Goal: Task Accomplishment & Management: Use online tool/utility

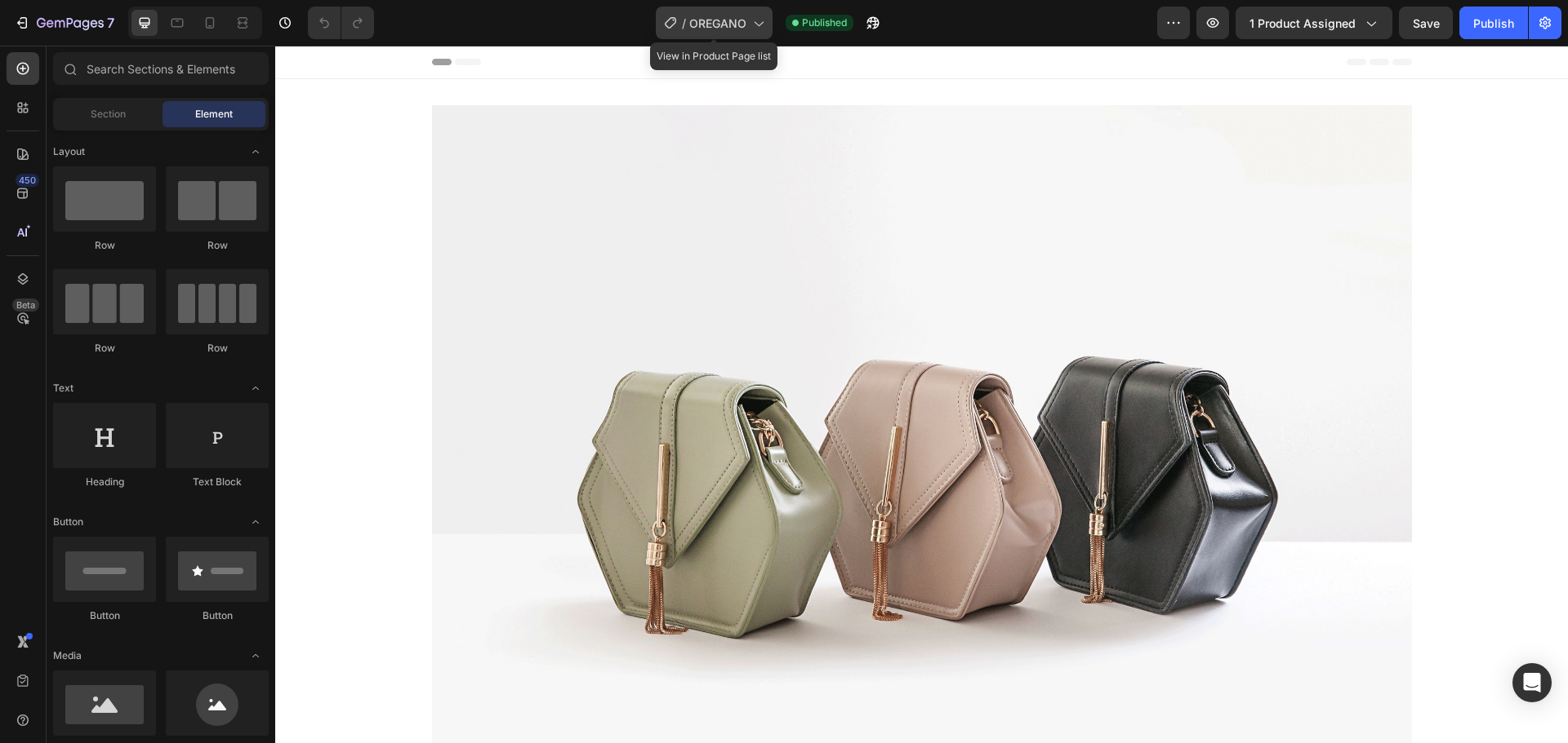
click at [729, 17] on span "OREGANO" at bounding box center [718, 24] width 58 height 17
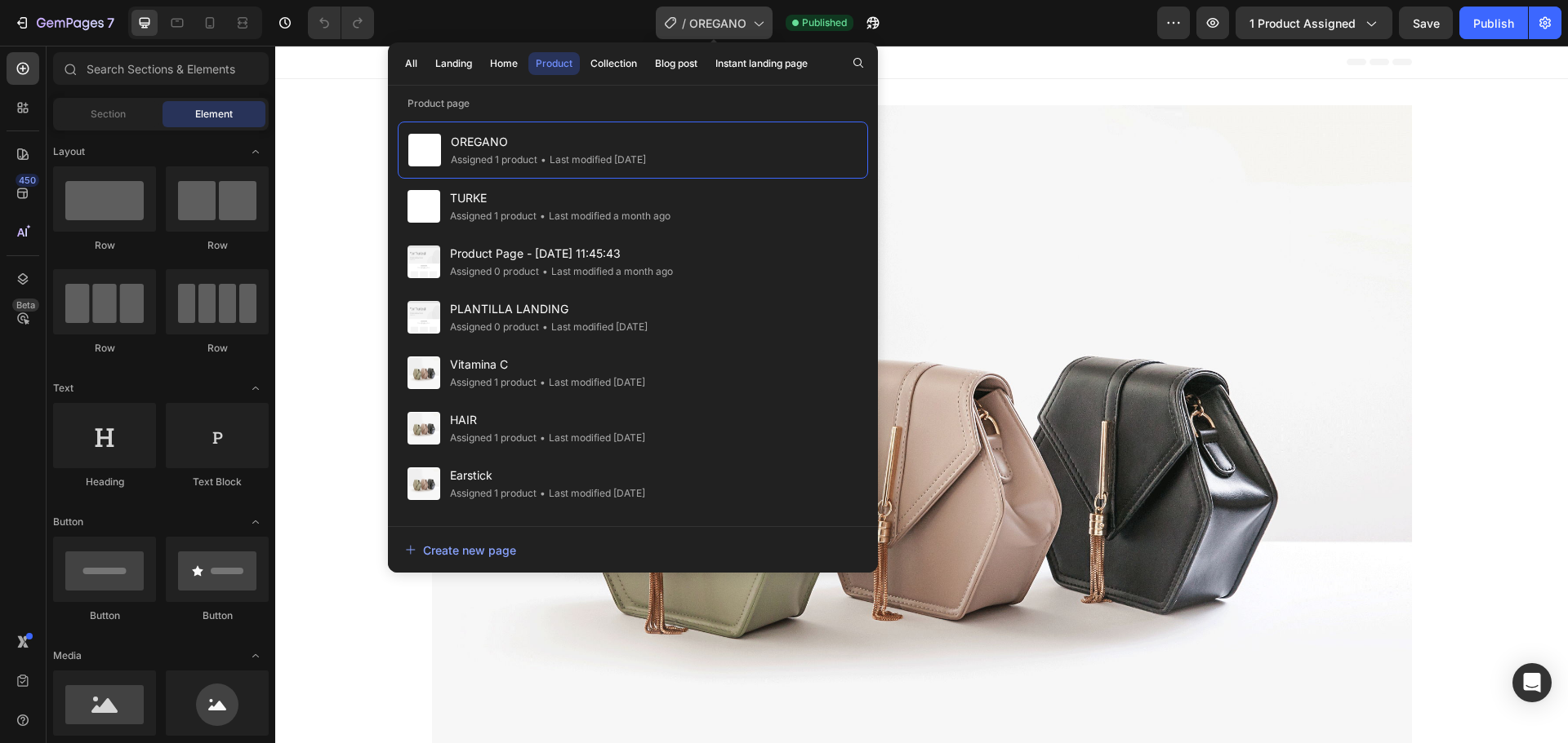
click at [729, 17] on span "OREGANO" at bounding box center [718, 24] width 58 height 17
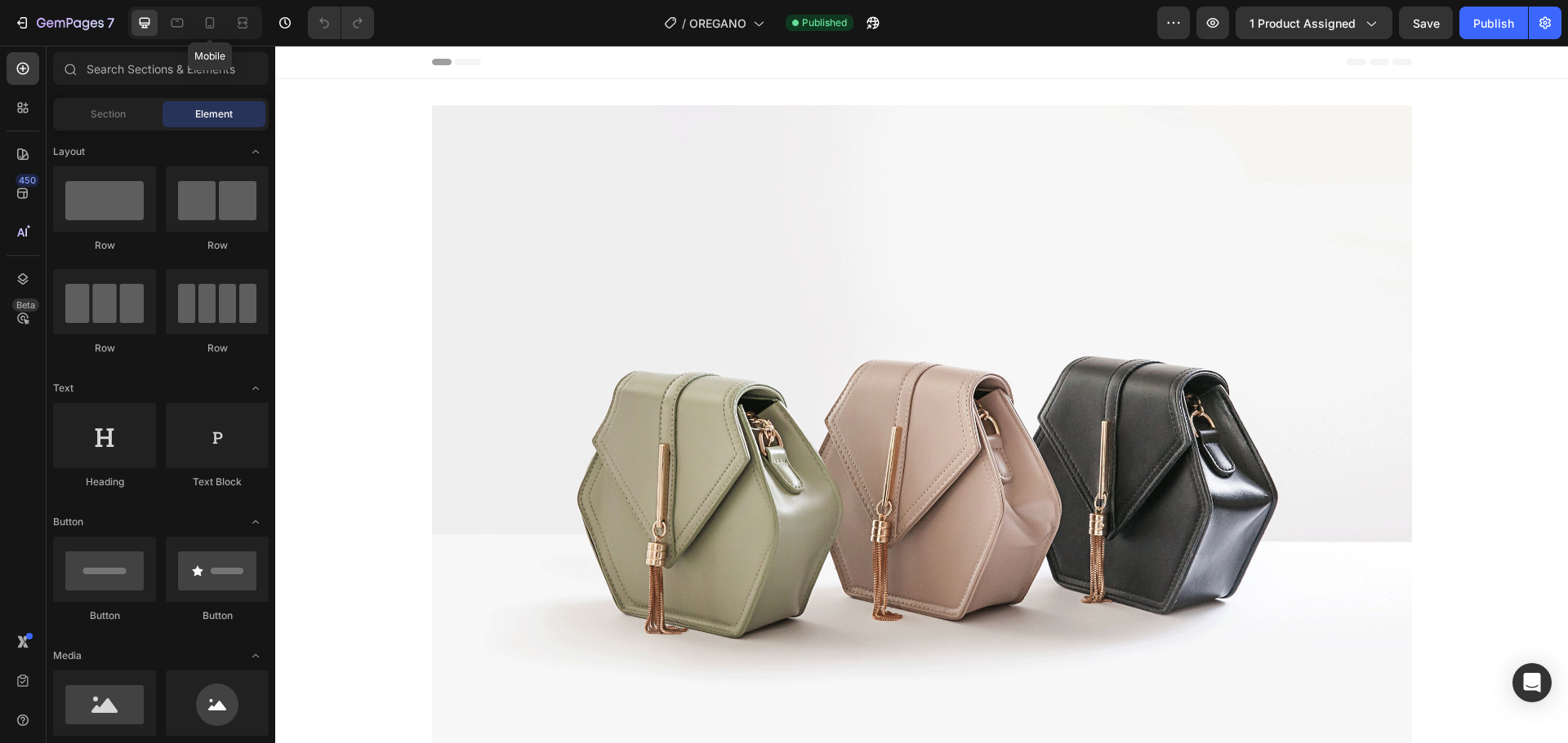
click at [196, 14] on div "Mobile" at bounding box center [195, 22] width 134 height 32
click at [198, 15] on div at bounding box center [210, 23] width 26 height 26
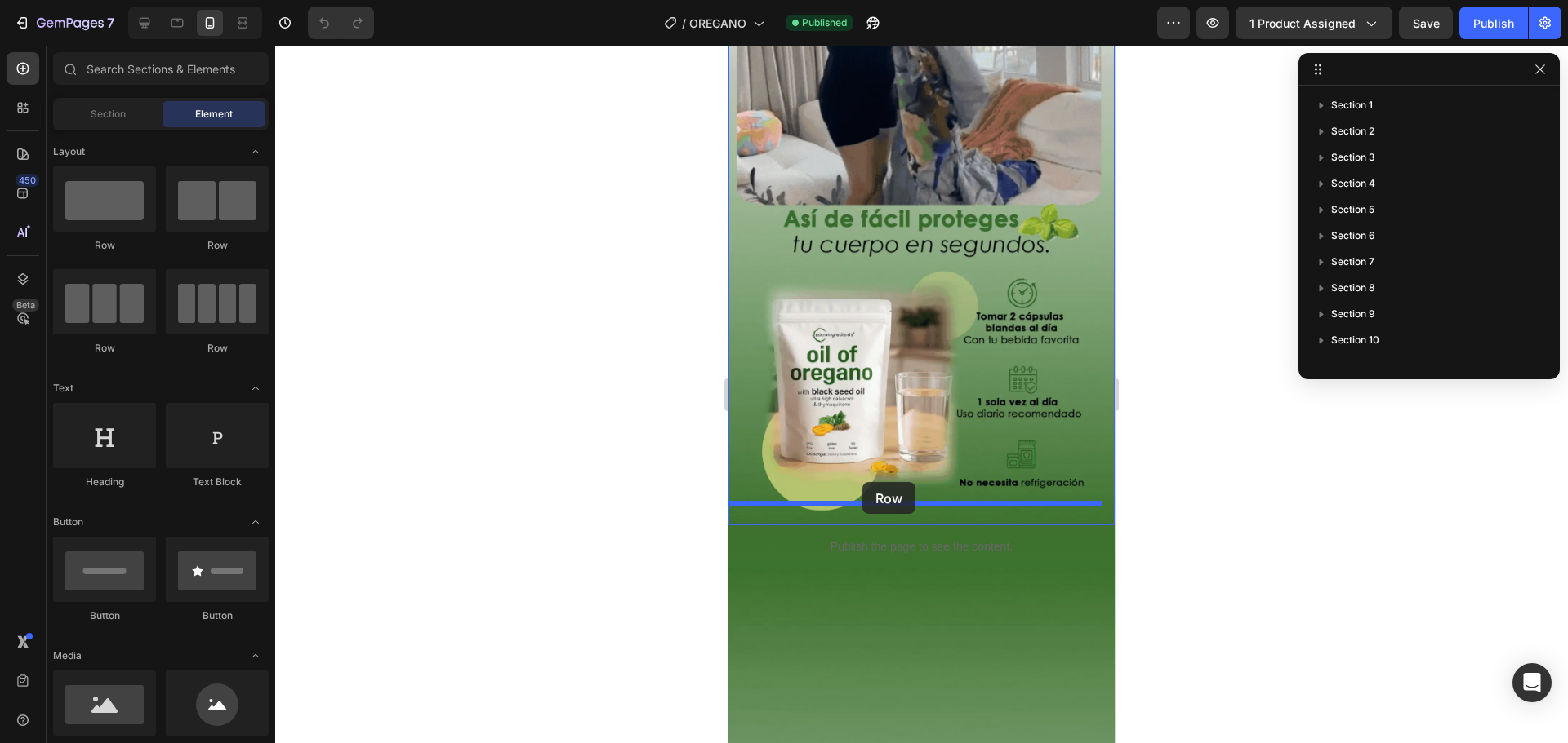
drag, startPoint x: 808, startPoint y: 276, endPoint x: 868, endPoint y: 480, distance: 212.6
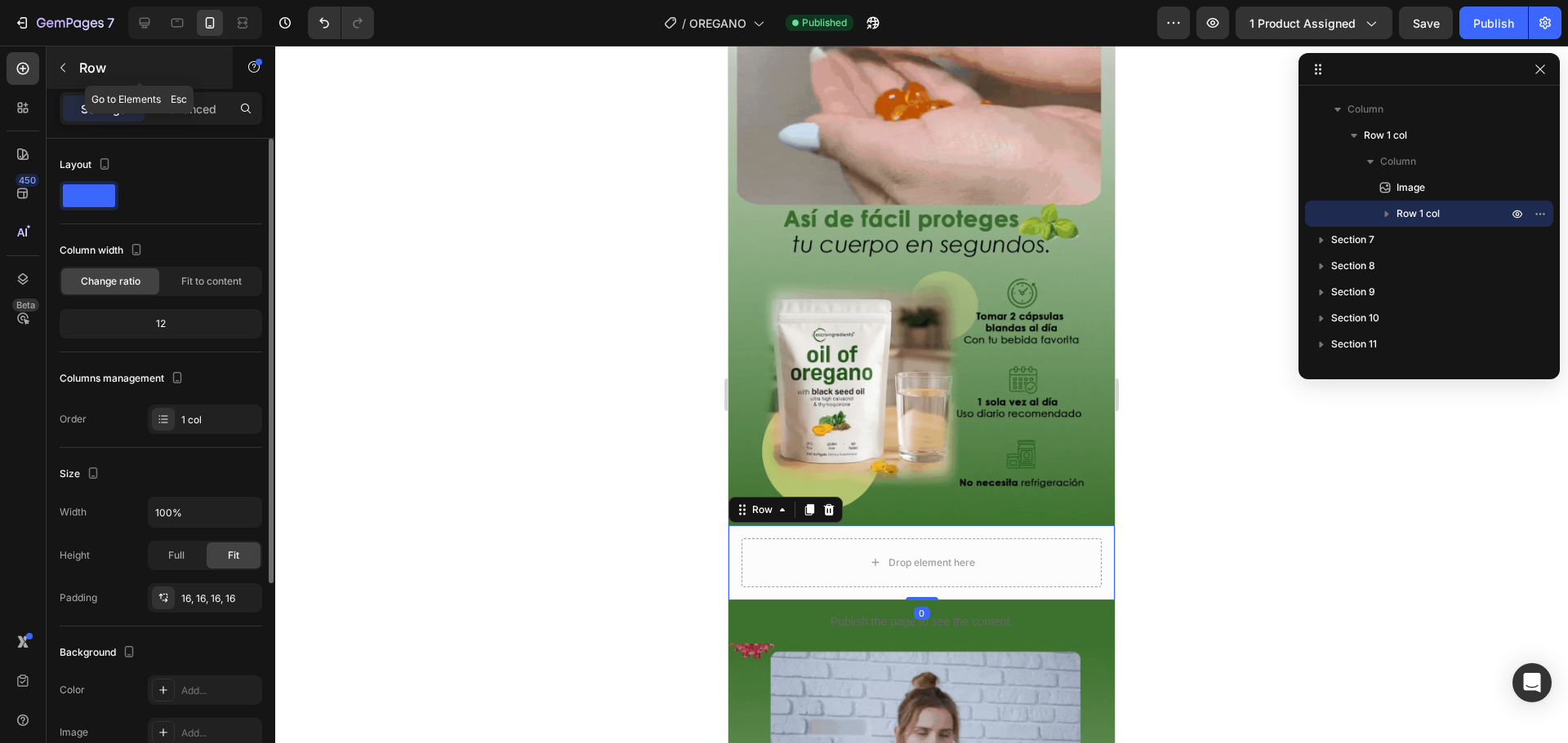
click at [58, 54] on div "Row" at bounding box center [139, 67] width 187 height 43
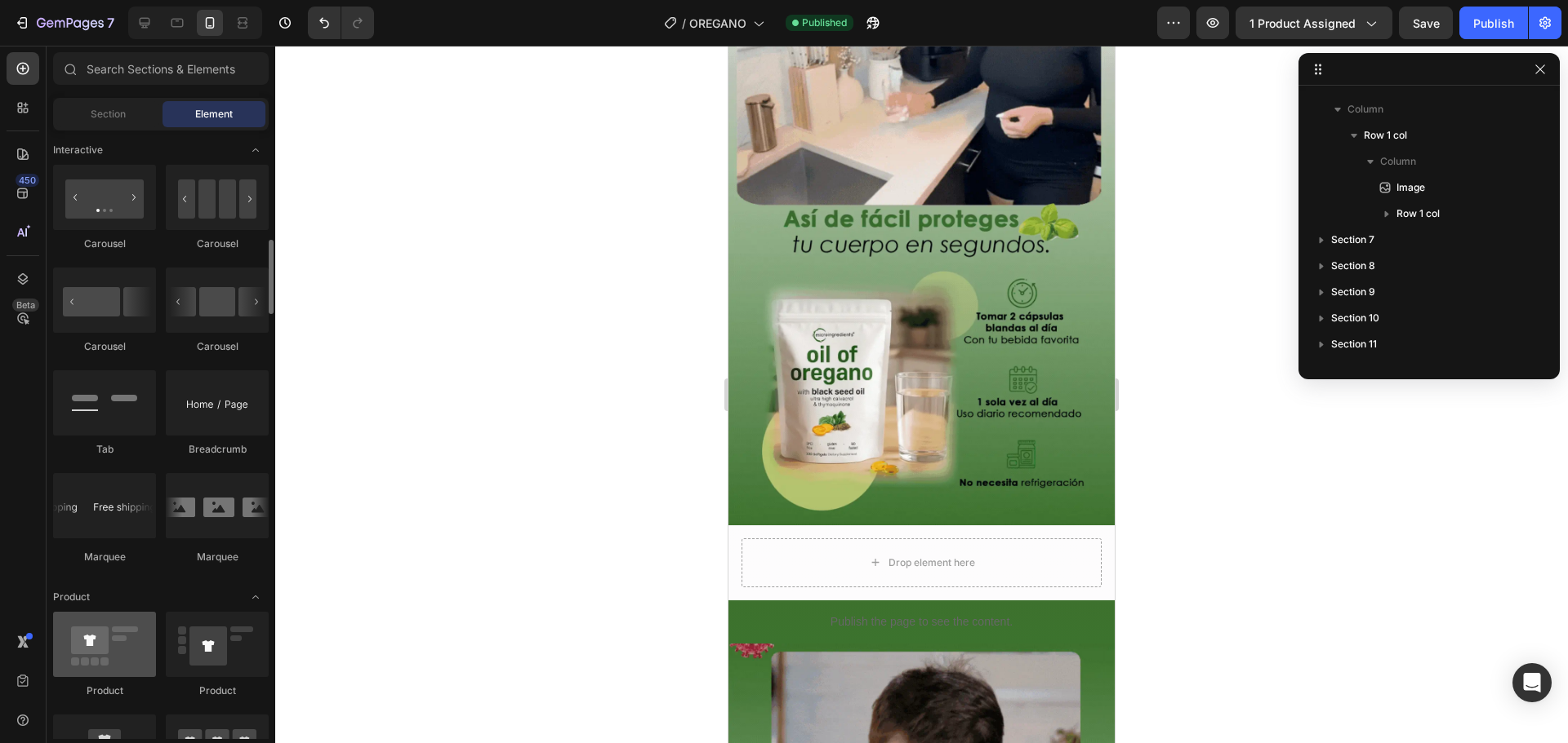
scroll to position [1877, 0]
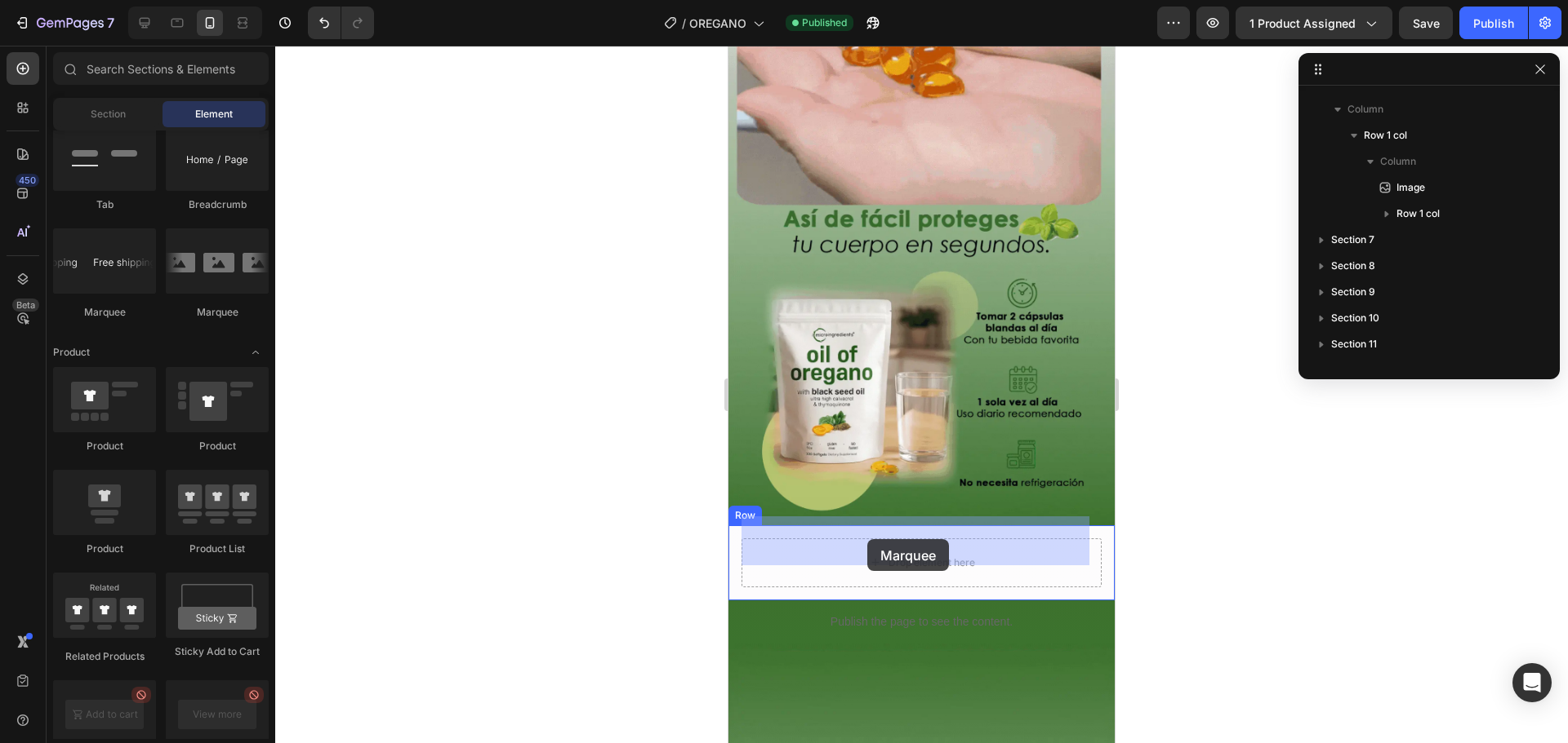
drag, startPoint x: 935, startPoint y: 341, endPoint x: 868, endPoint y: 539, distance: 209.0
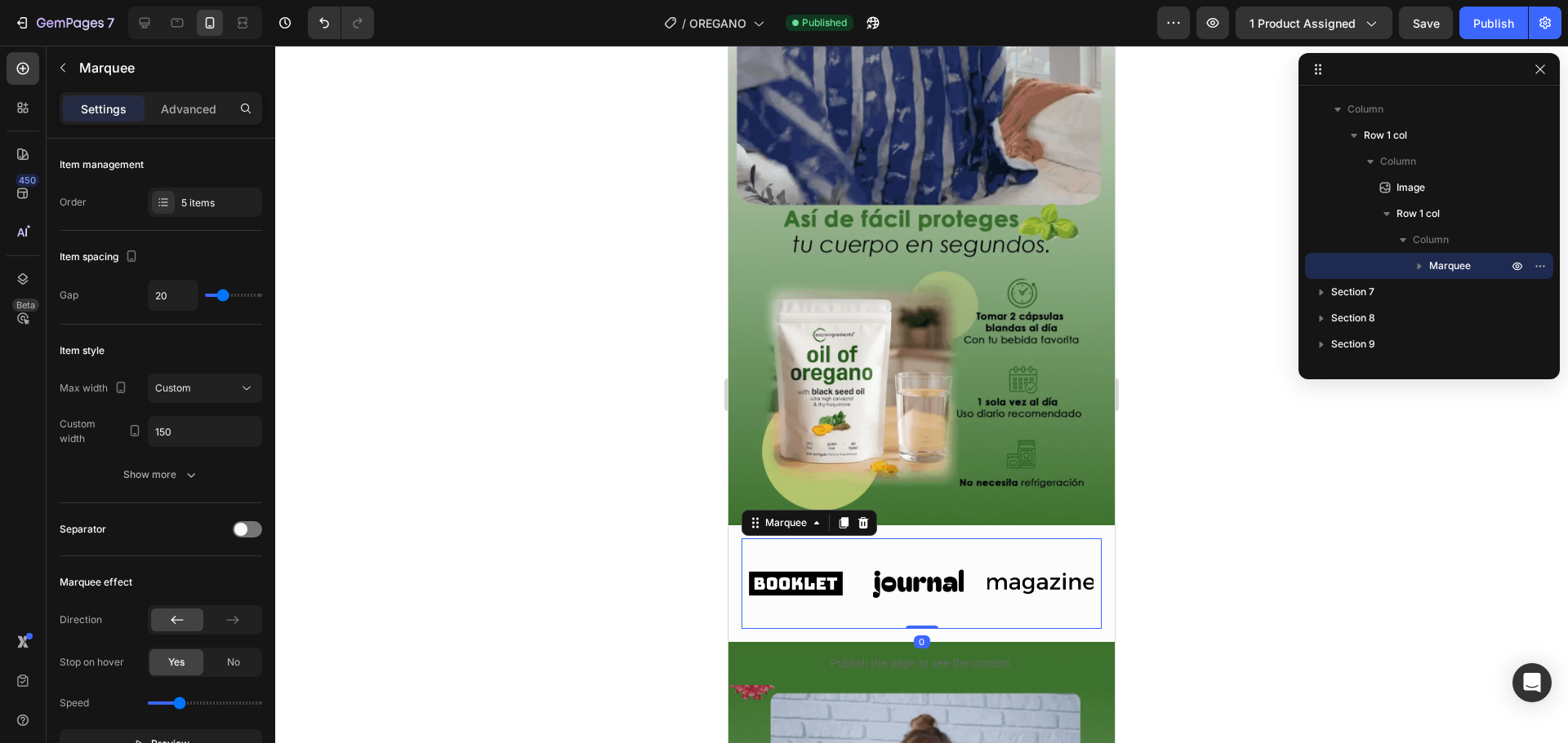
scroll to position [3019, 0]
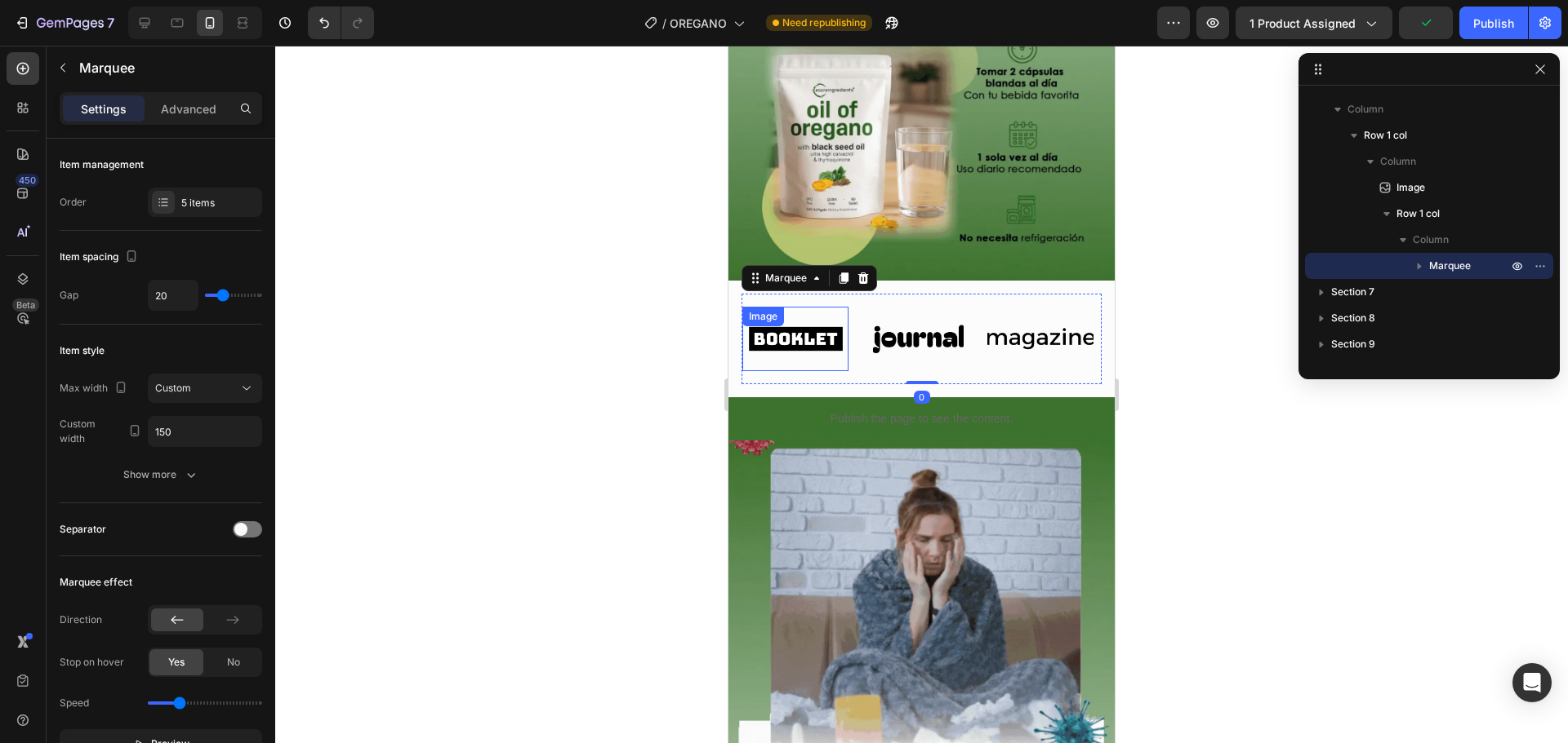
click at [823, 316] on img at bounding box center [796, 339] width 106 height 45
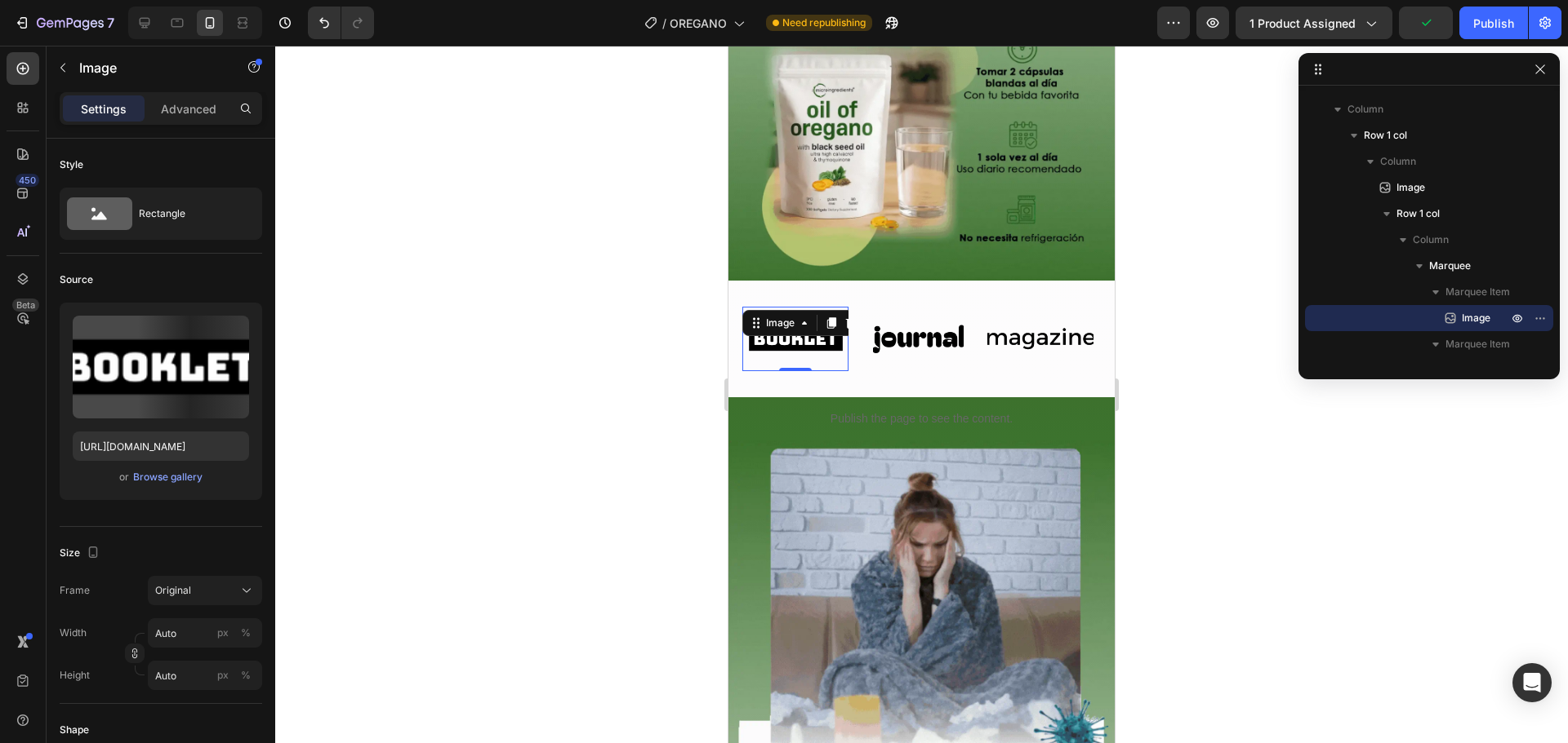
click at [792, 314] on div "Image" at bounding box center [804, 323] width 123 height 26
click at [181, 446] on input "[URL][DOMAIN_NAME]" at bounding box center [160, 447] width 176 height 30
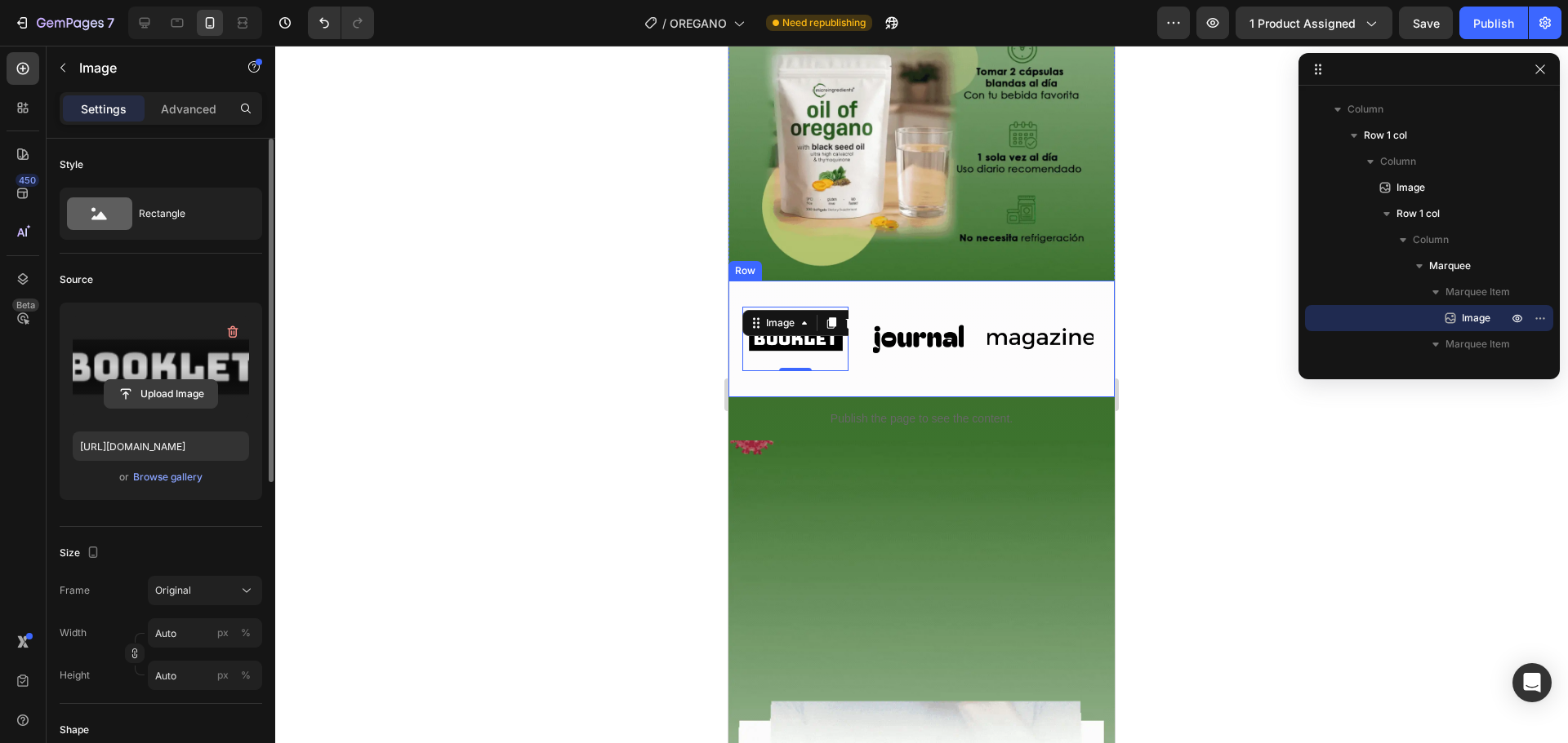
click at [185, 395] on input "file" at bounding box center [160, 395] width 112 height 28
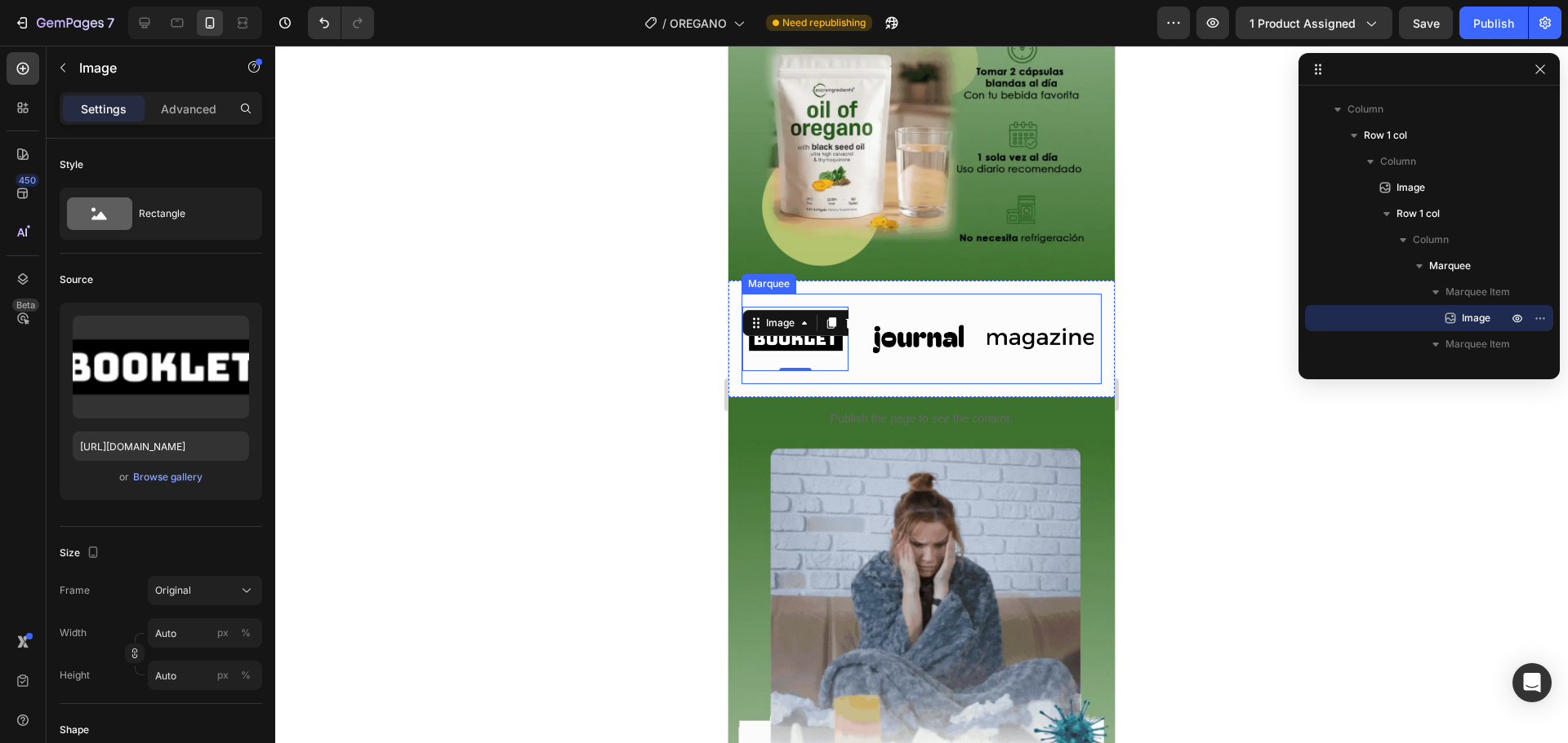
click at [898, 325] on img at bounding box center [918, 339] width 106 height 45
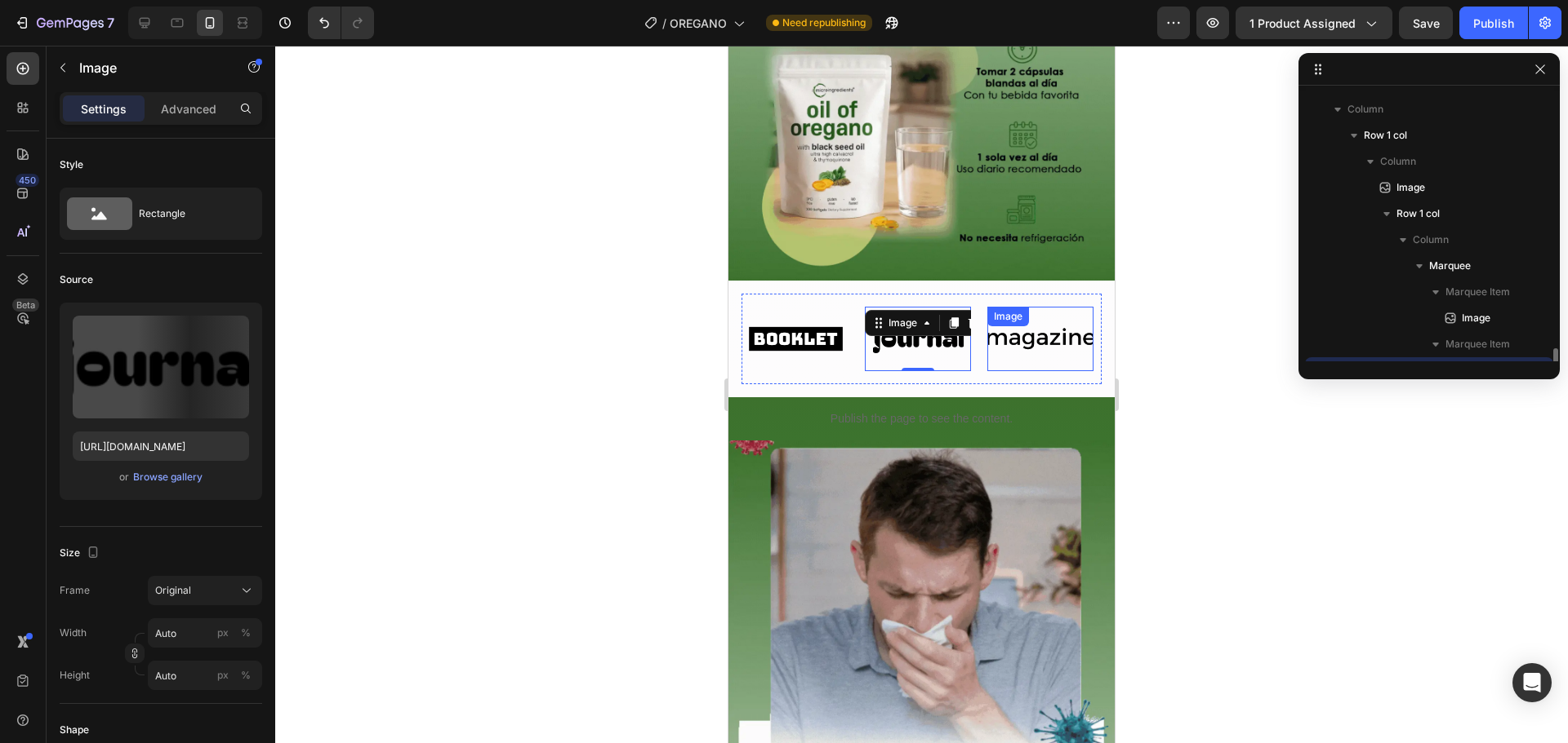
scroll to position [309, 0]
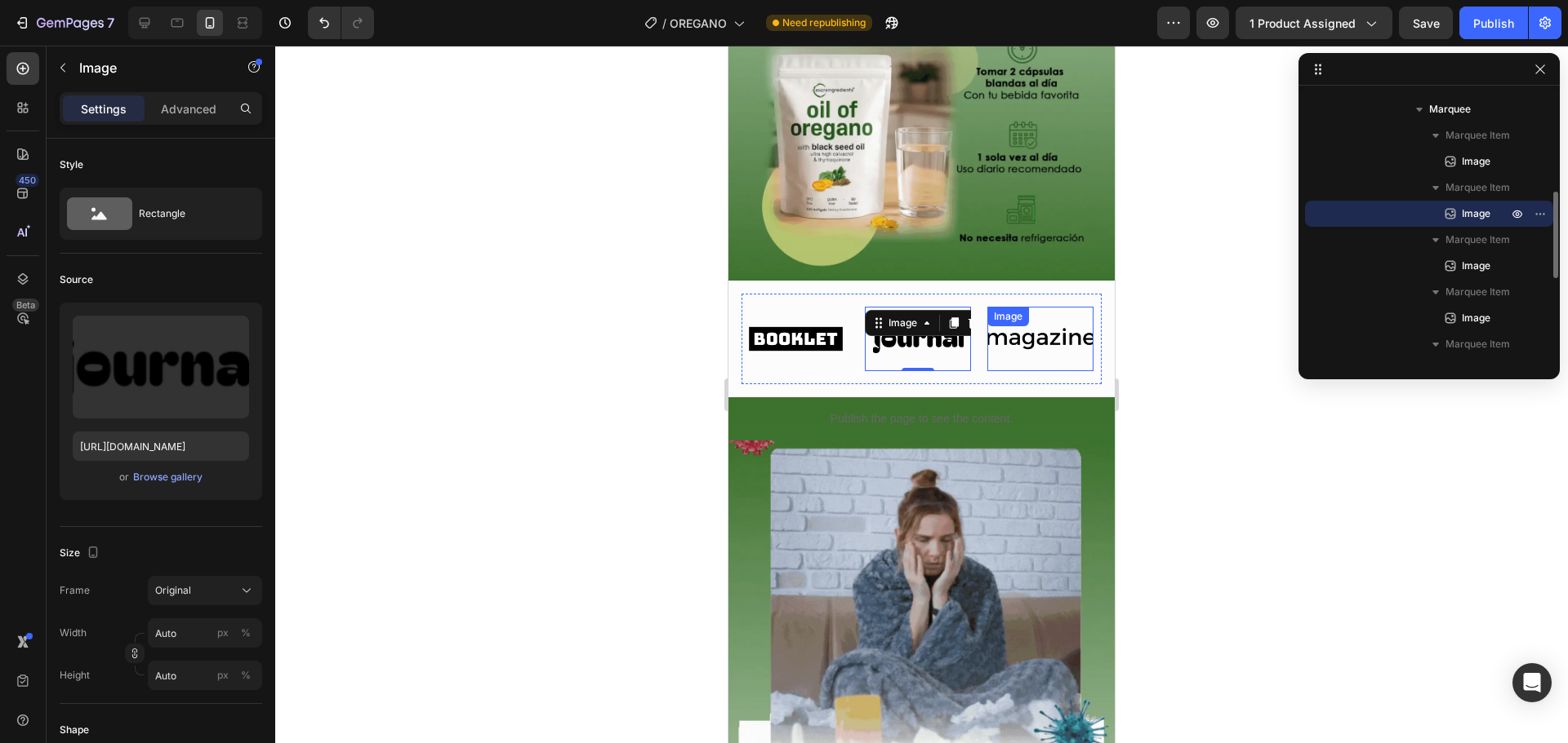
click at [1046, 321] on img at bounding box center [1041, 339] width 106 height 45
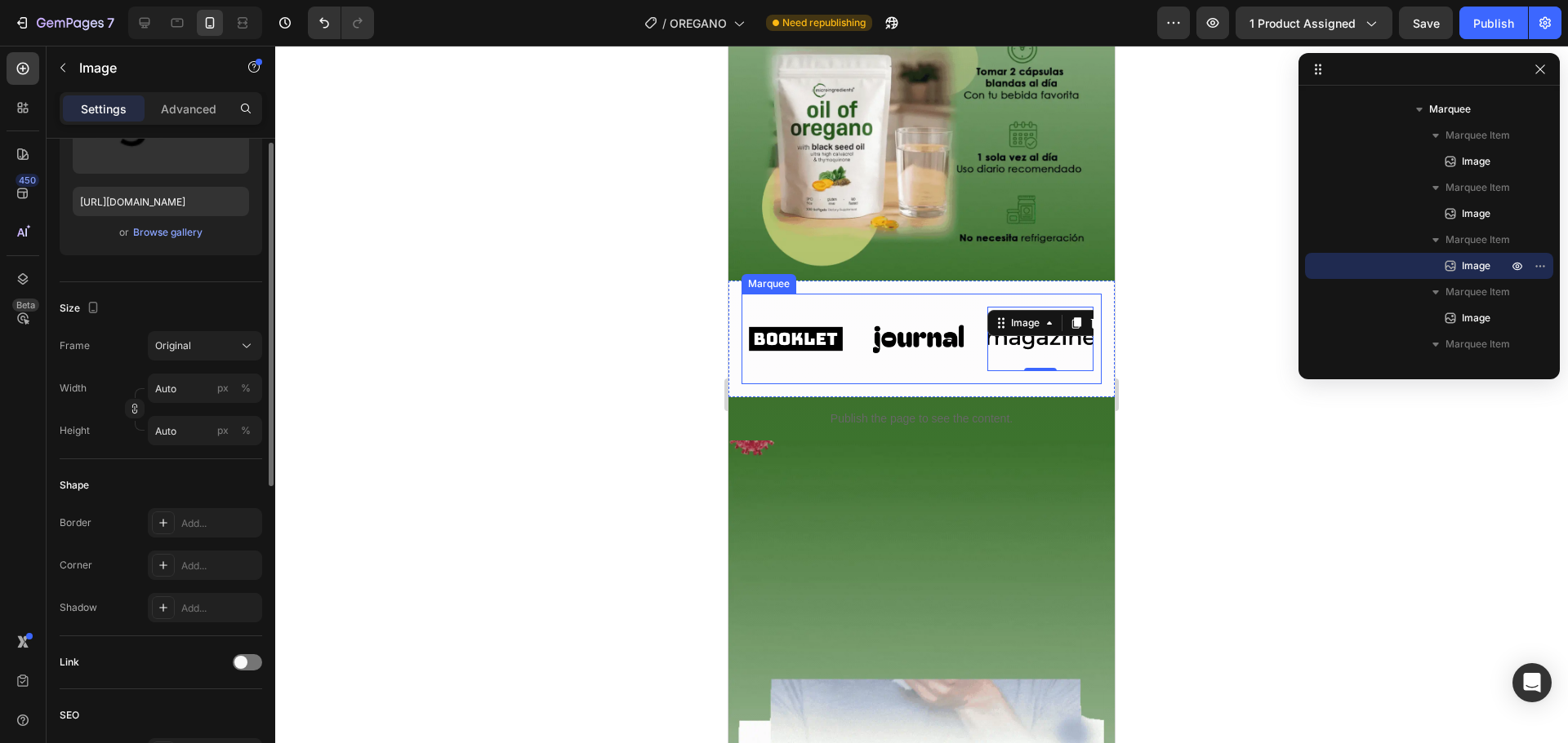
scroll to position [0, 0]
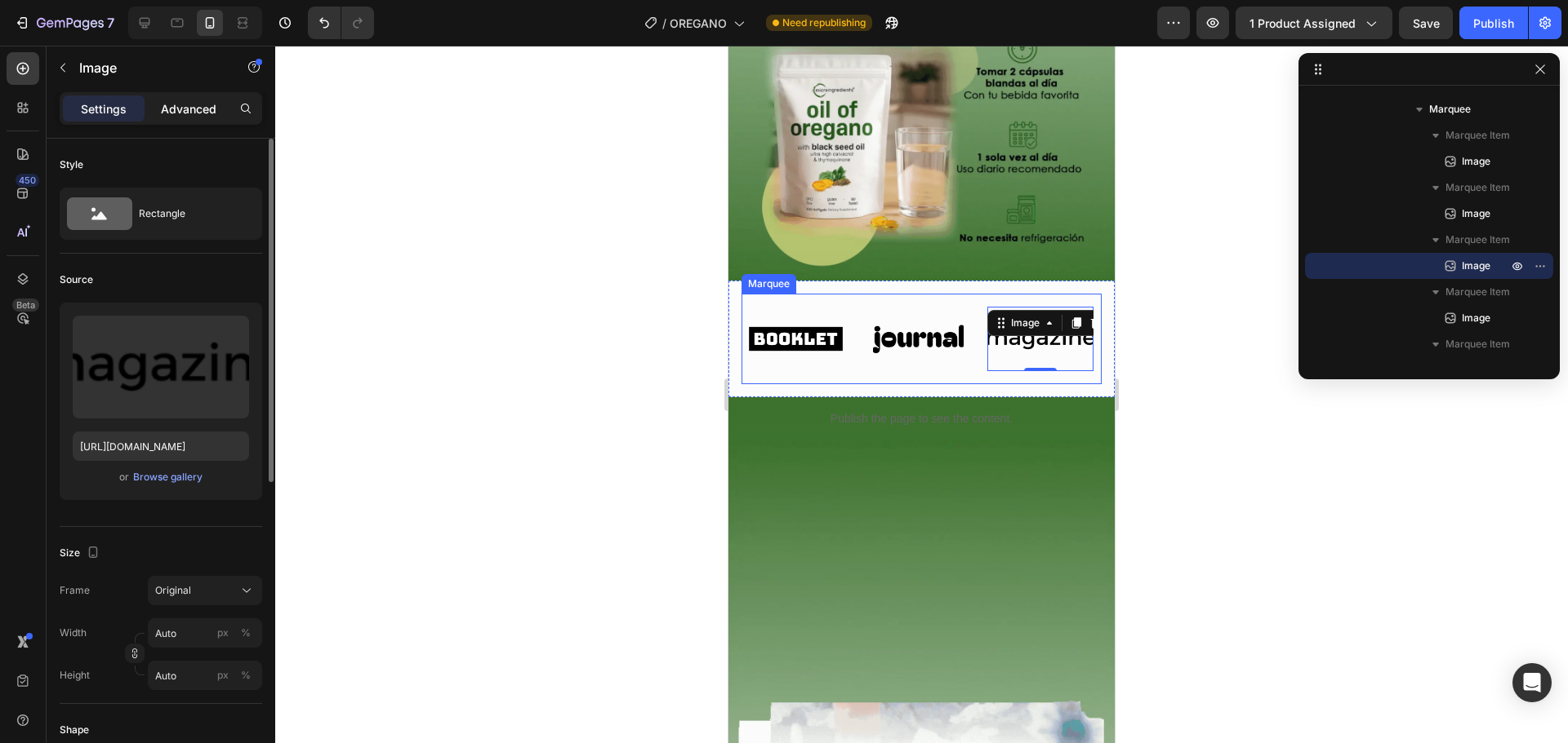
drag, startPoint x: 193, startPoint y: 109, endPoint x: 64, endPoint y: 226, distance: 174.2
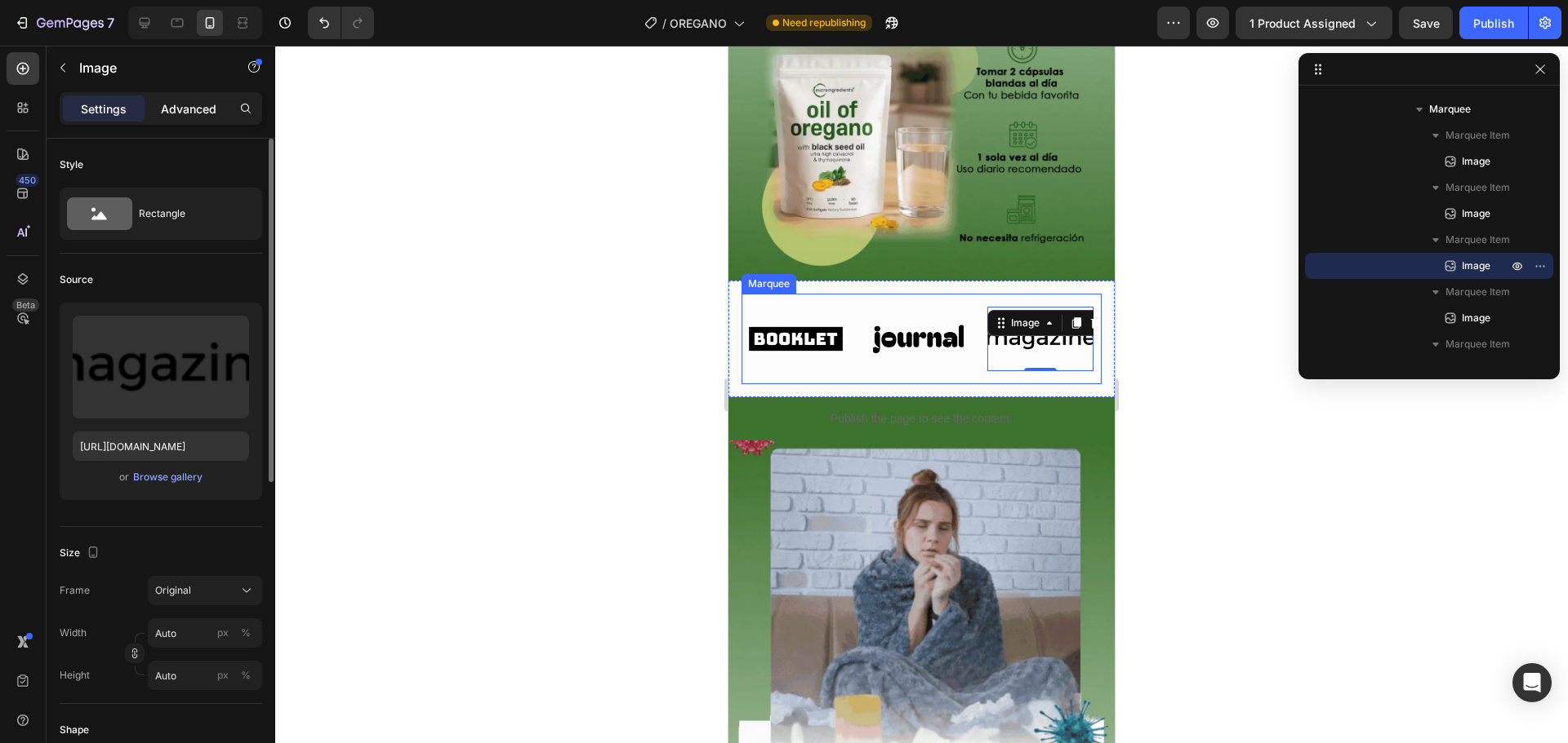
click at [193, 109] on p "Advanced" at bounding box center [189, 109] width 56 height 17
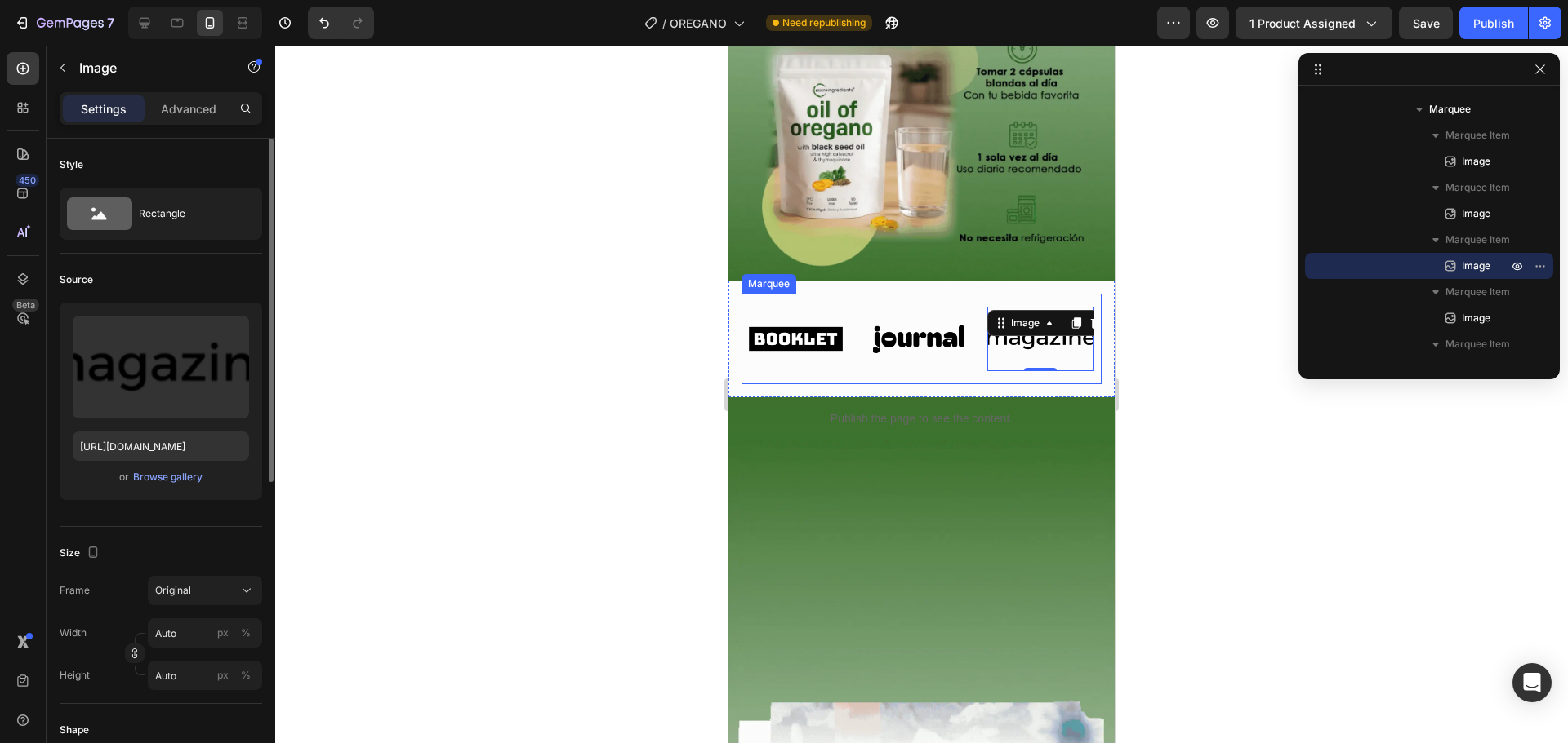
click at [110, 109] on p "Settings" at bounding box center [104, 109] width 45 height 17
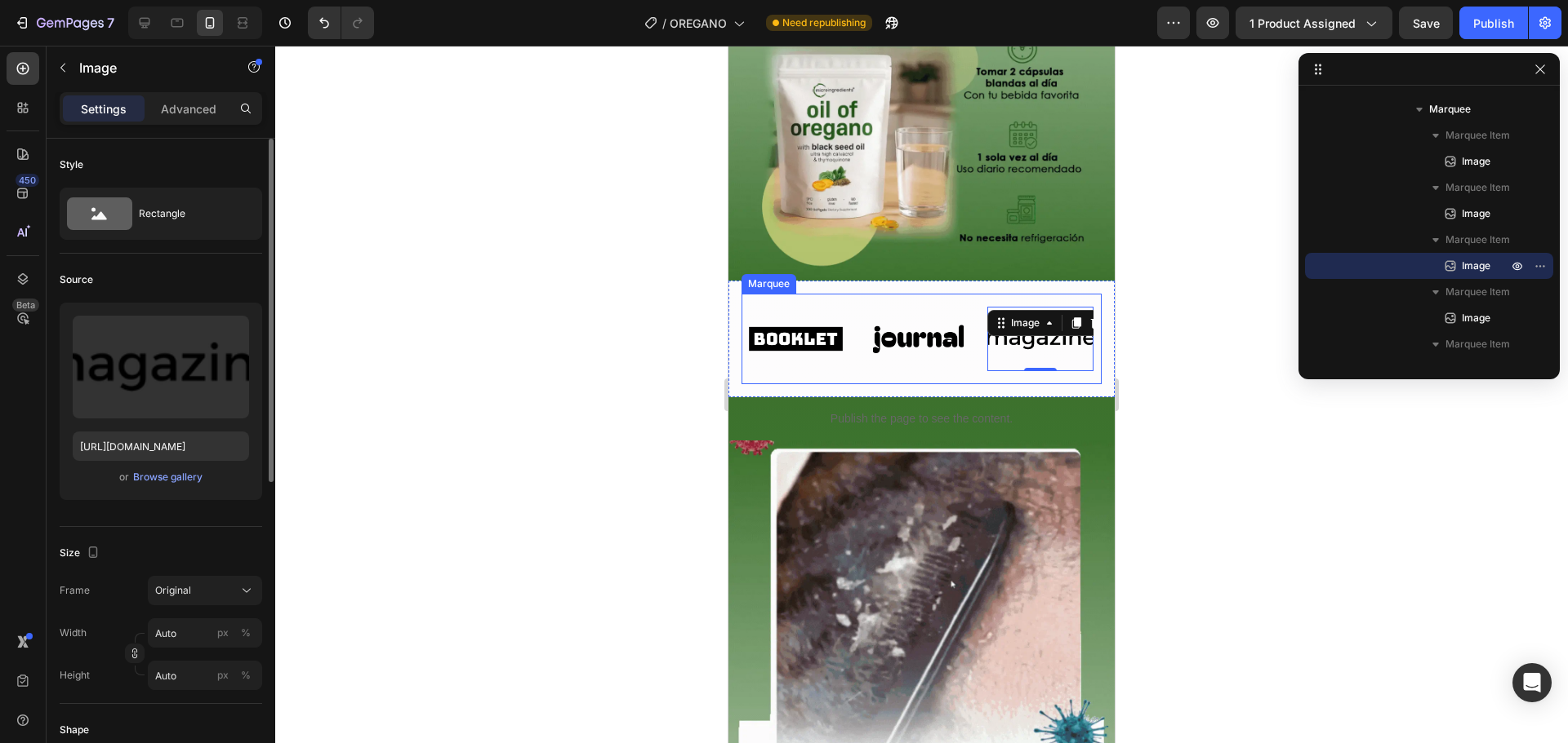
click at [737, 296] on div "Image Image Image 0 Image Image Image Image Image 0 Image Image Marquee Row" at bounding box center [921, 339] width 386 height 117
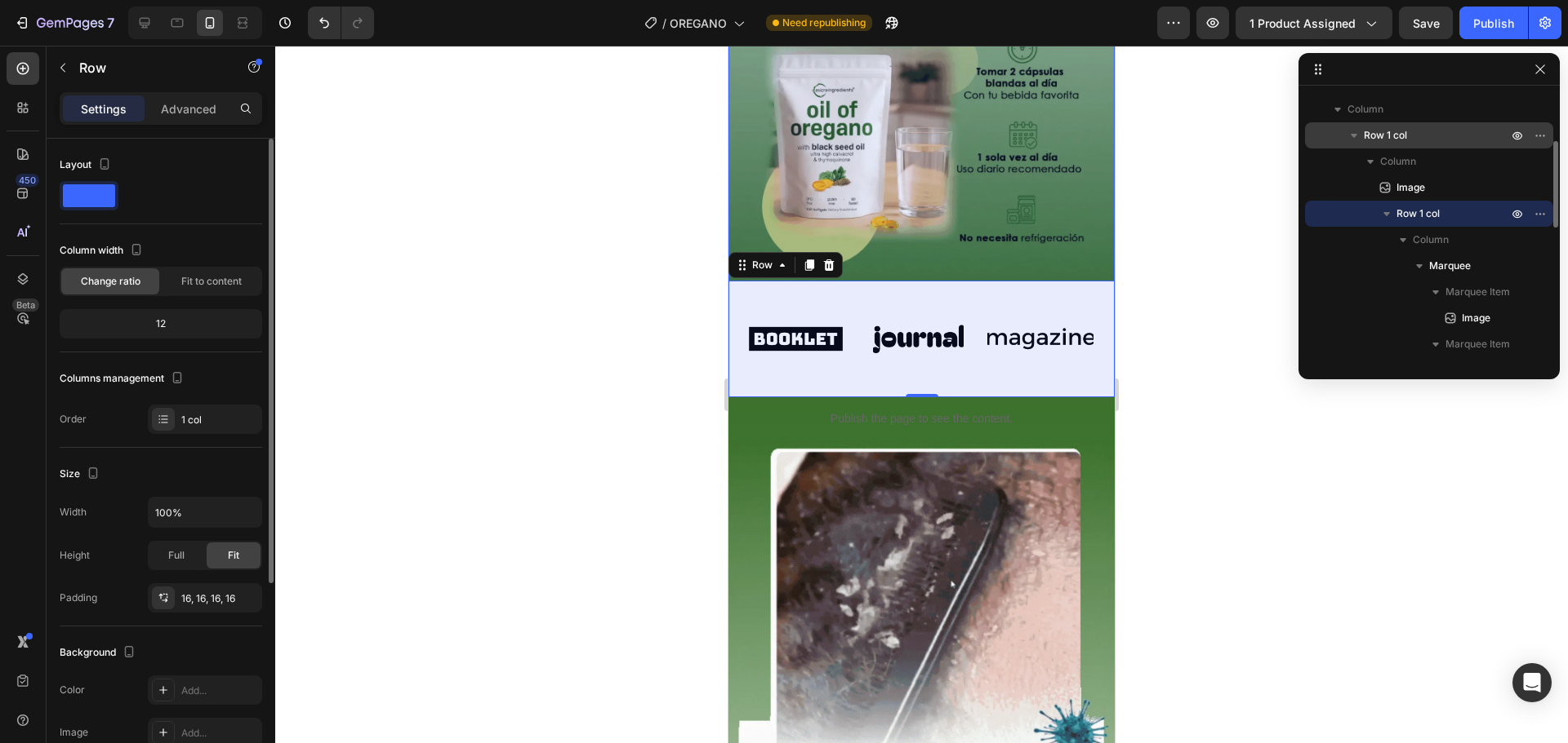
click at [1422, 140] on p "Row 1 col" at bounding box center [1436, 135] width 147 height 17
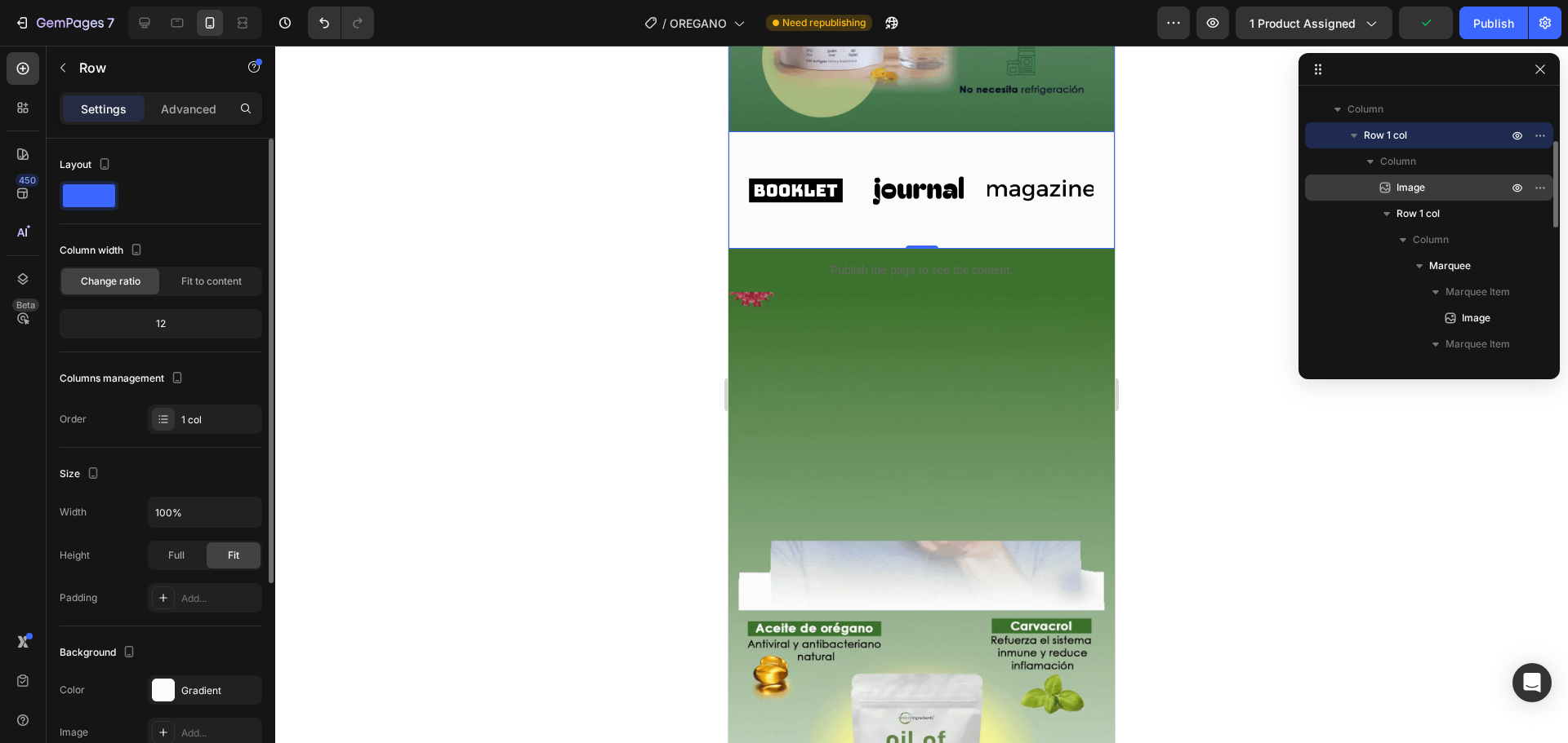
click at [1451, 187] on p "Image" at bounding box center [1433, 187] width 114 height 17
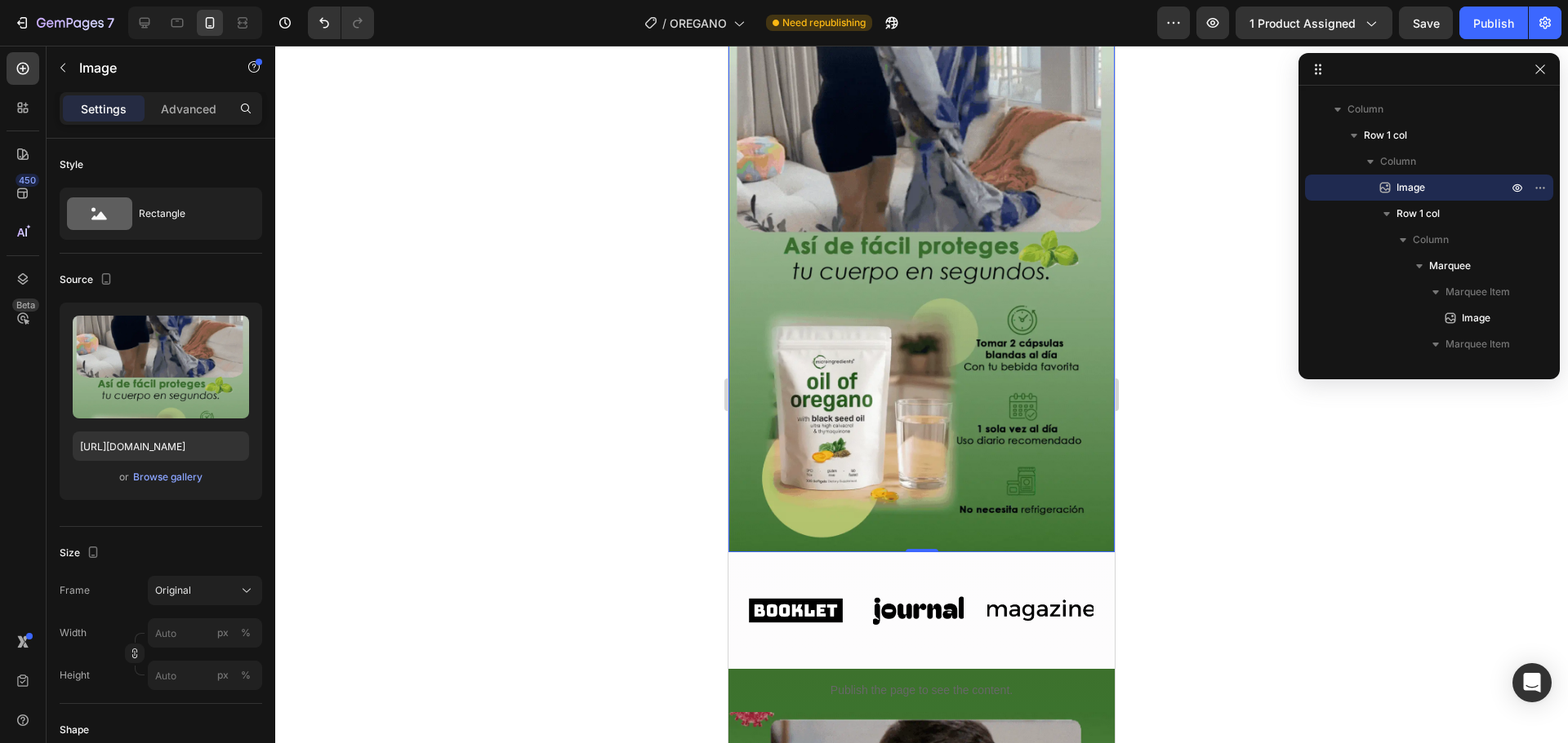
scroll to position [2327, 0]
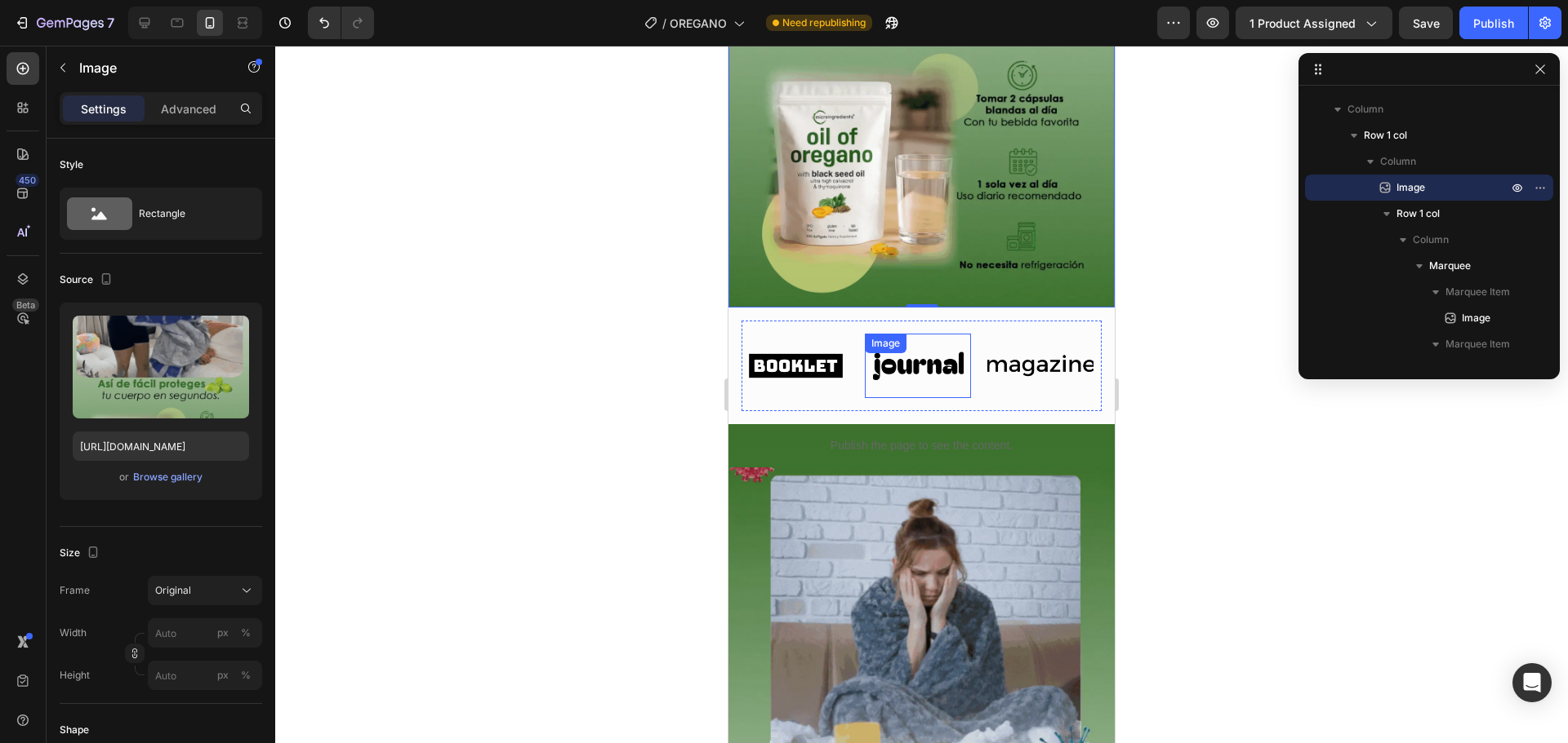
click at [1009, 307] on div "Image Image Image Image Image Image Image Image Image Image Marquee Row" at bounding box center [921, 366] width 386 height 117
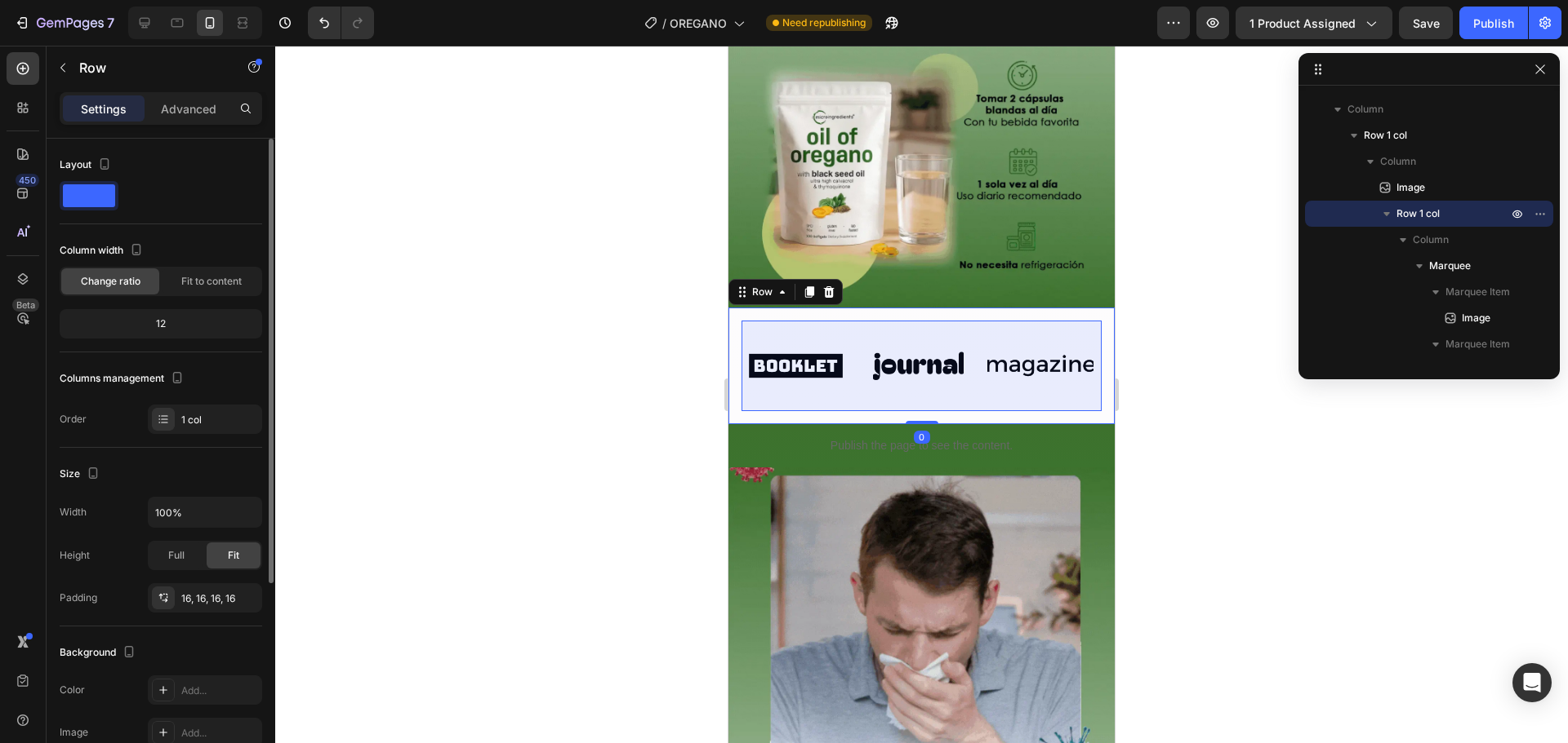
click at [1465, 261] on span "Marquee" at bounding box center [1449, 266] width 42 height 17
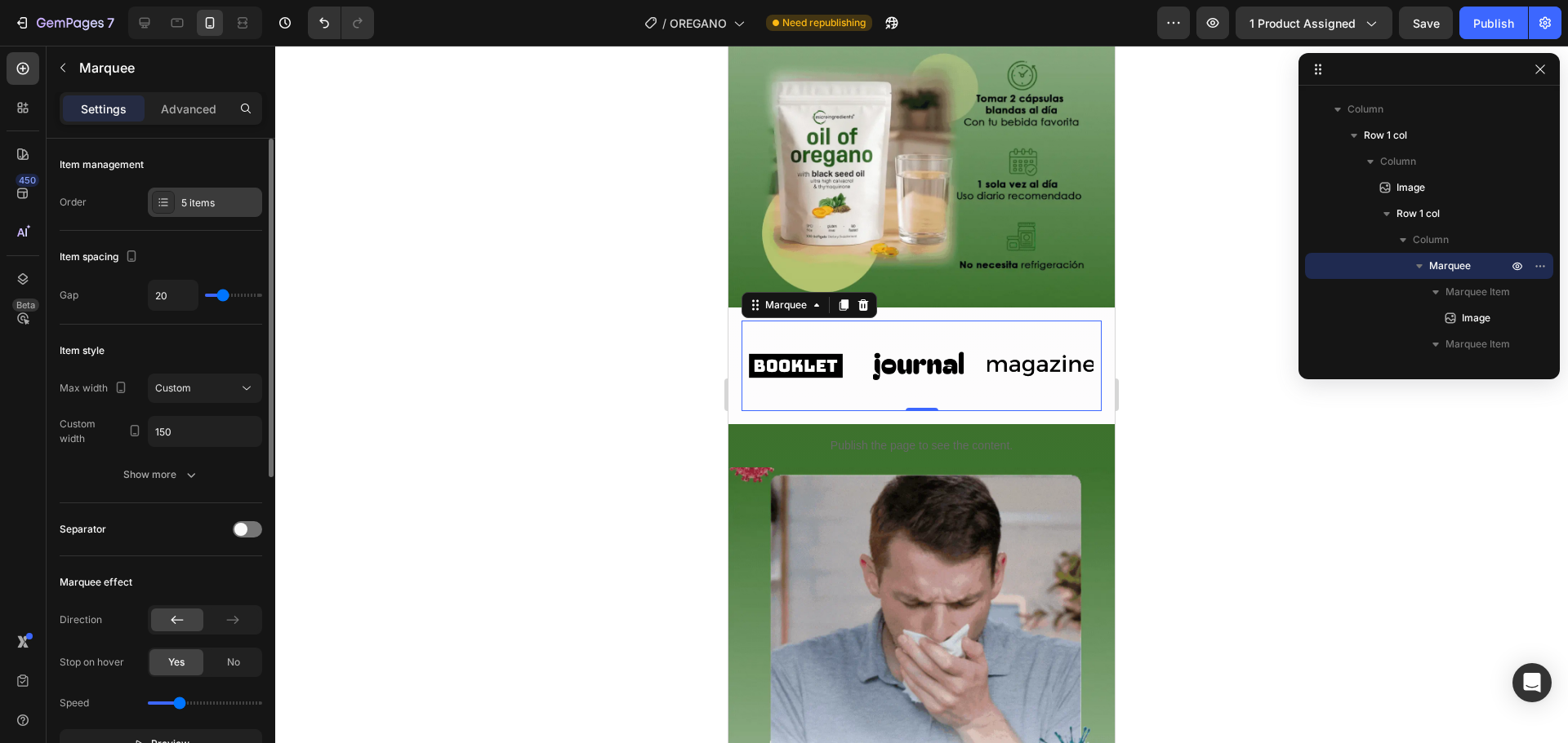
click at [187, 202] on div "5 items" at bounding box center [220, 203] width 77 height 15
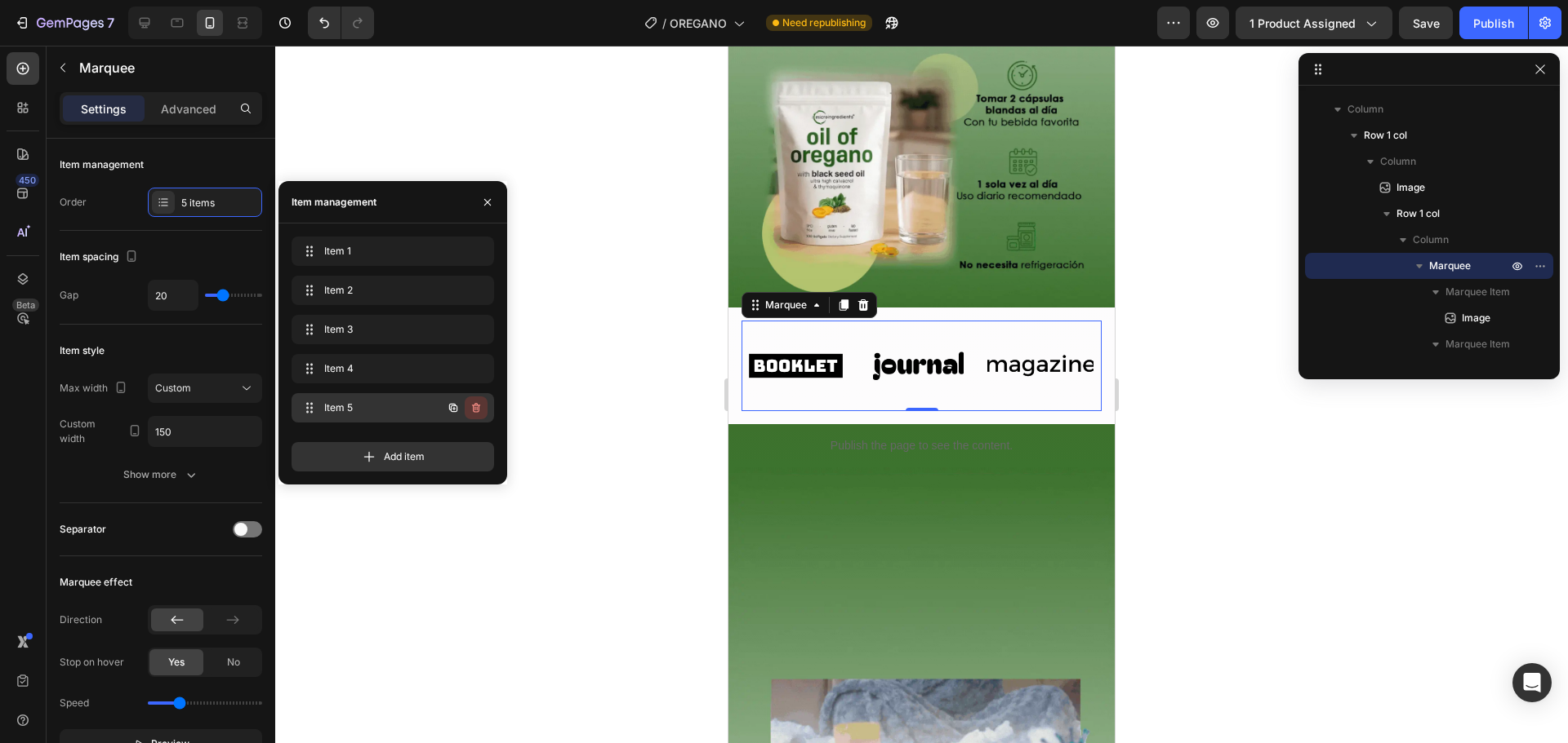
click at [475, 409] on icon "button" at bounding box center [474, 409] width 1 height 4
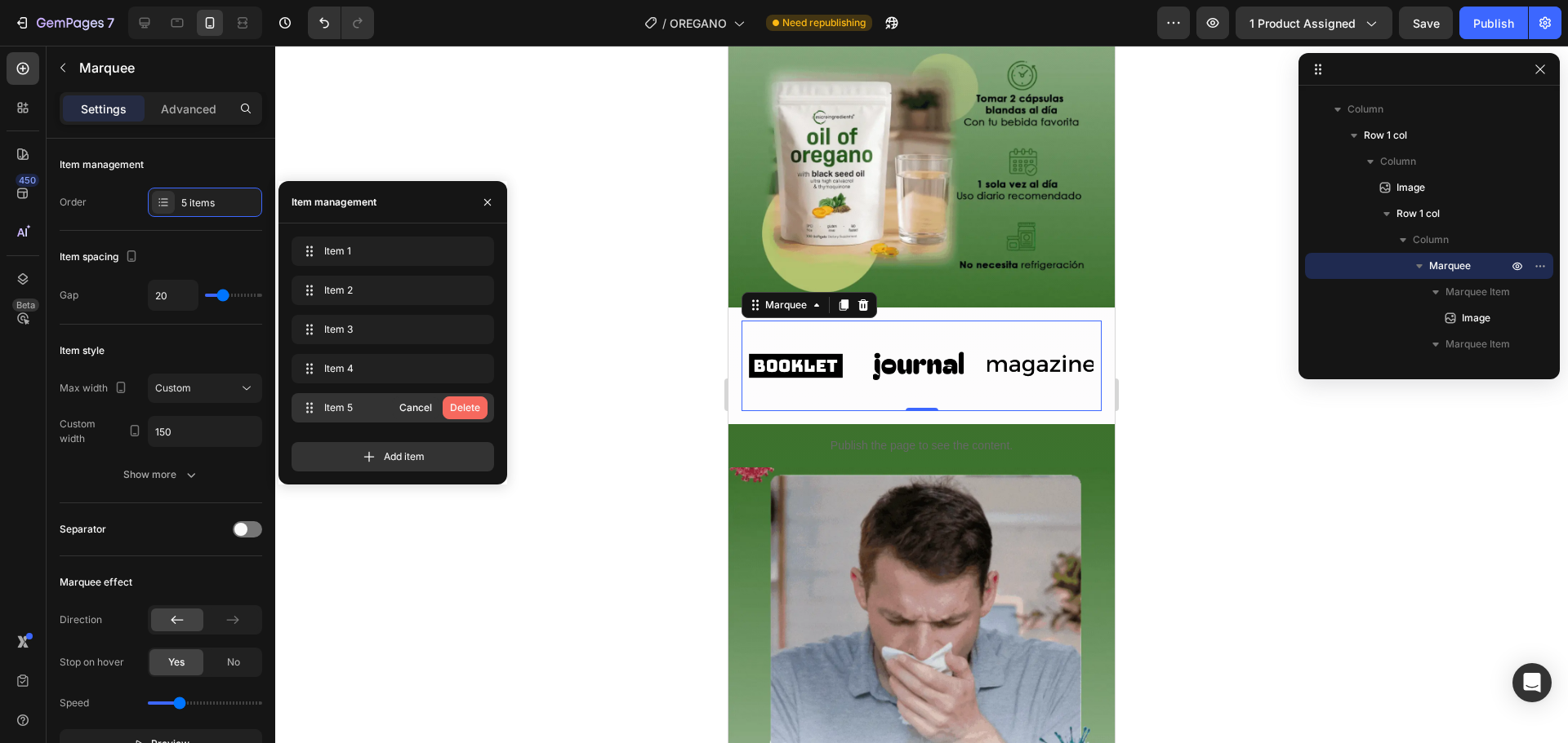
click at [471, 415] on button "Delete" at bounding box center [465, 408] width 45 height 23
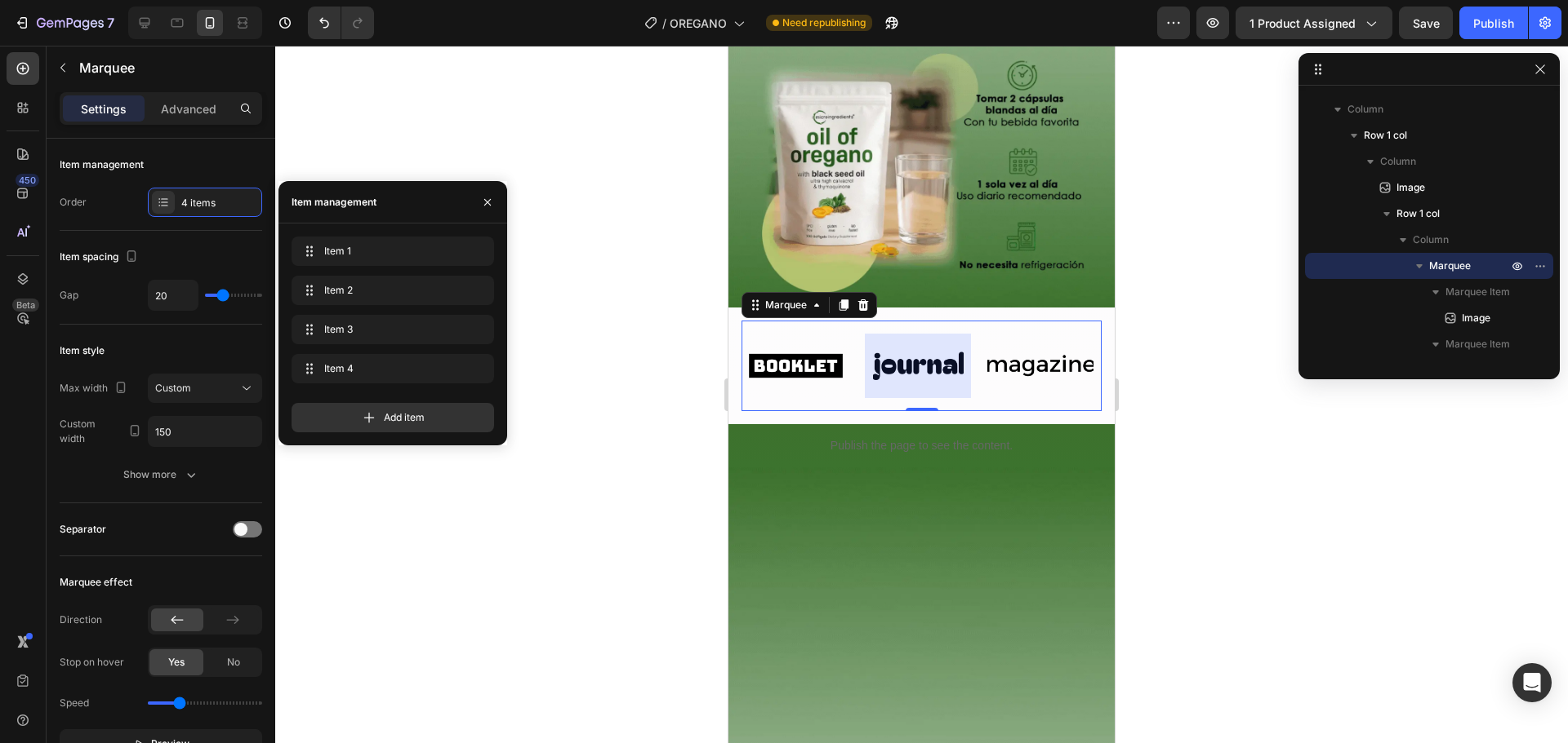
click at [843, 343] on img at bounding box center [796, 366] width 106 height 45
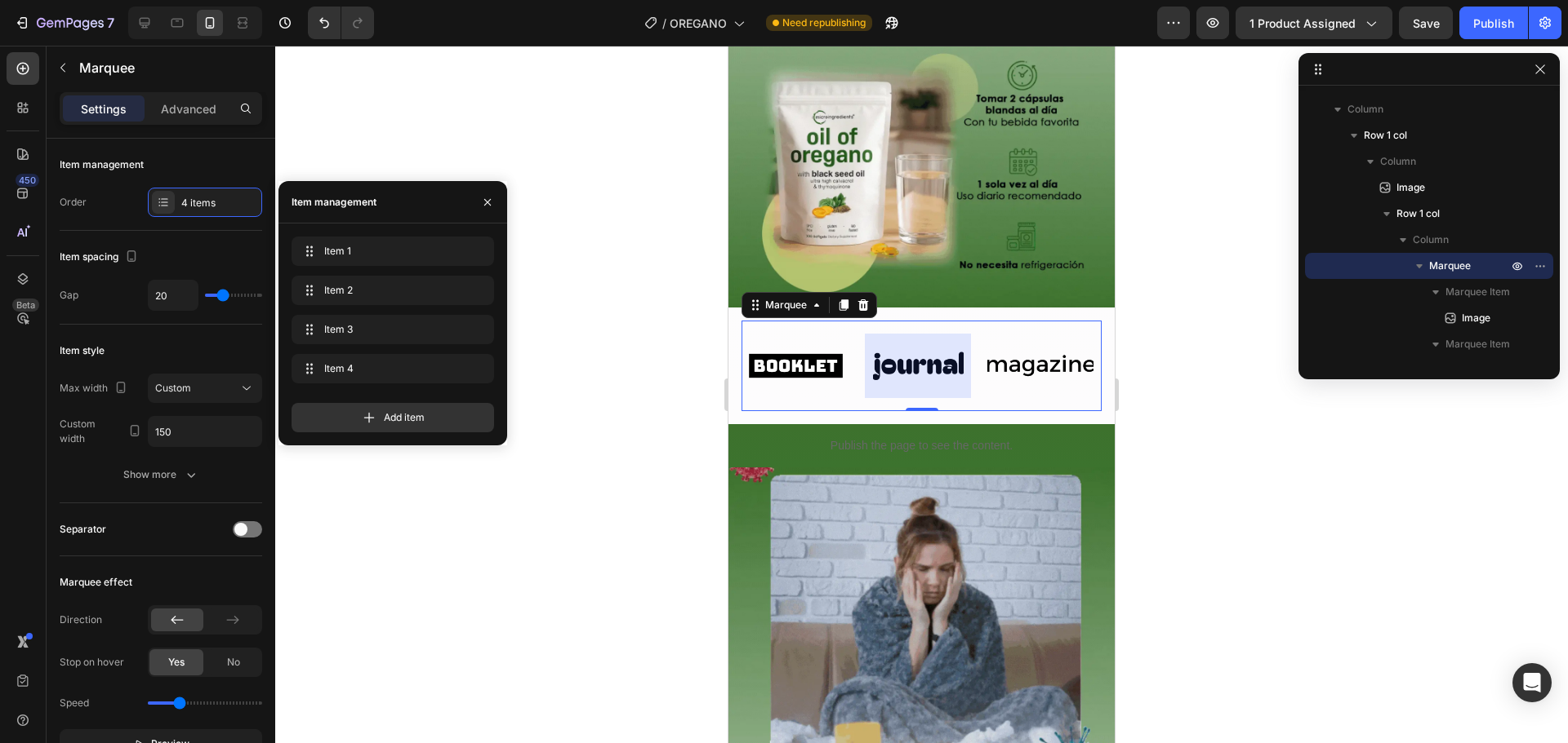
click at [933, 341] on div at bounding box center [918, 366] width 106 height 64
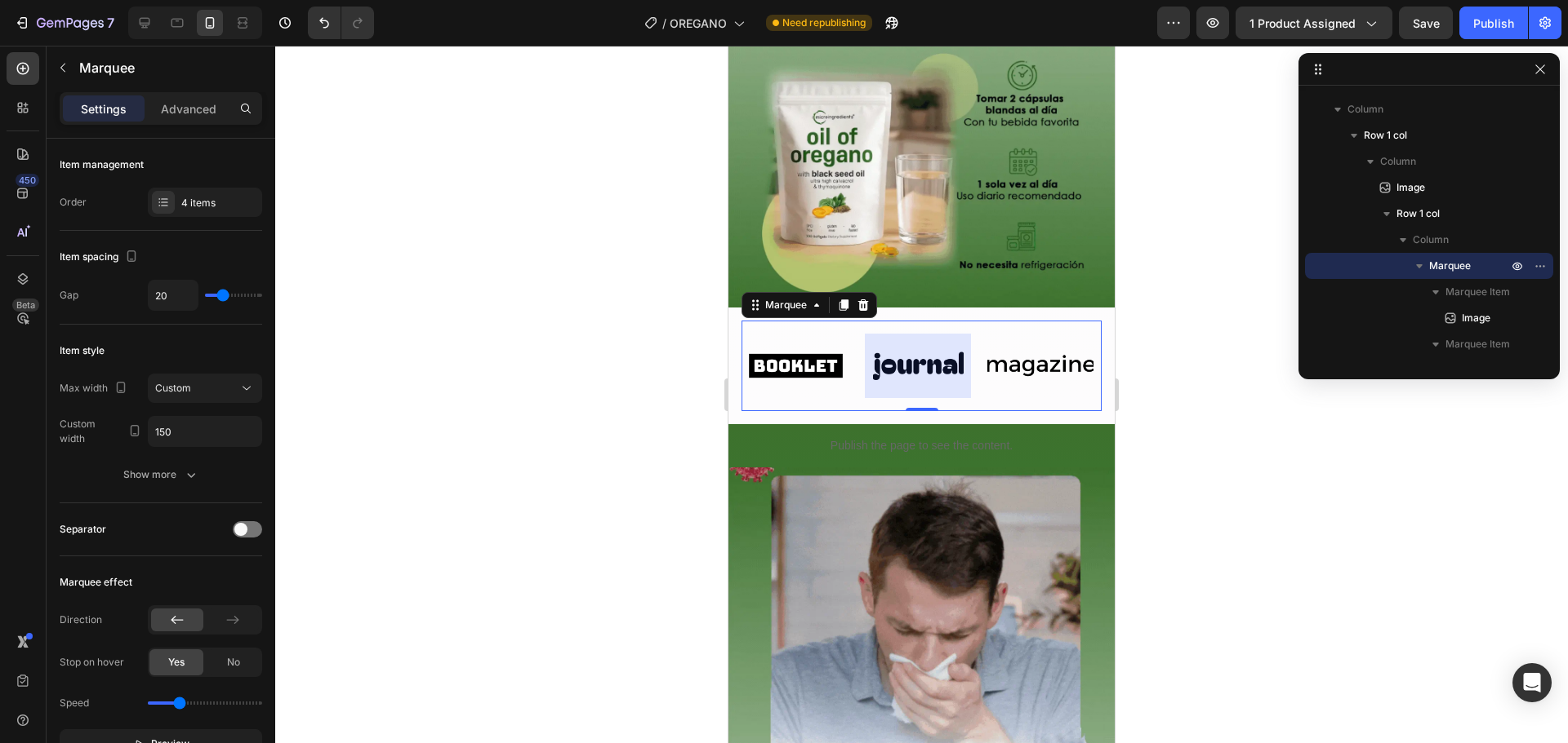
click at [1060, 343] on img at bounding box center [1041, 366] width 106 height 45
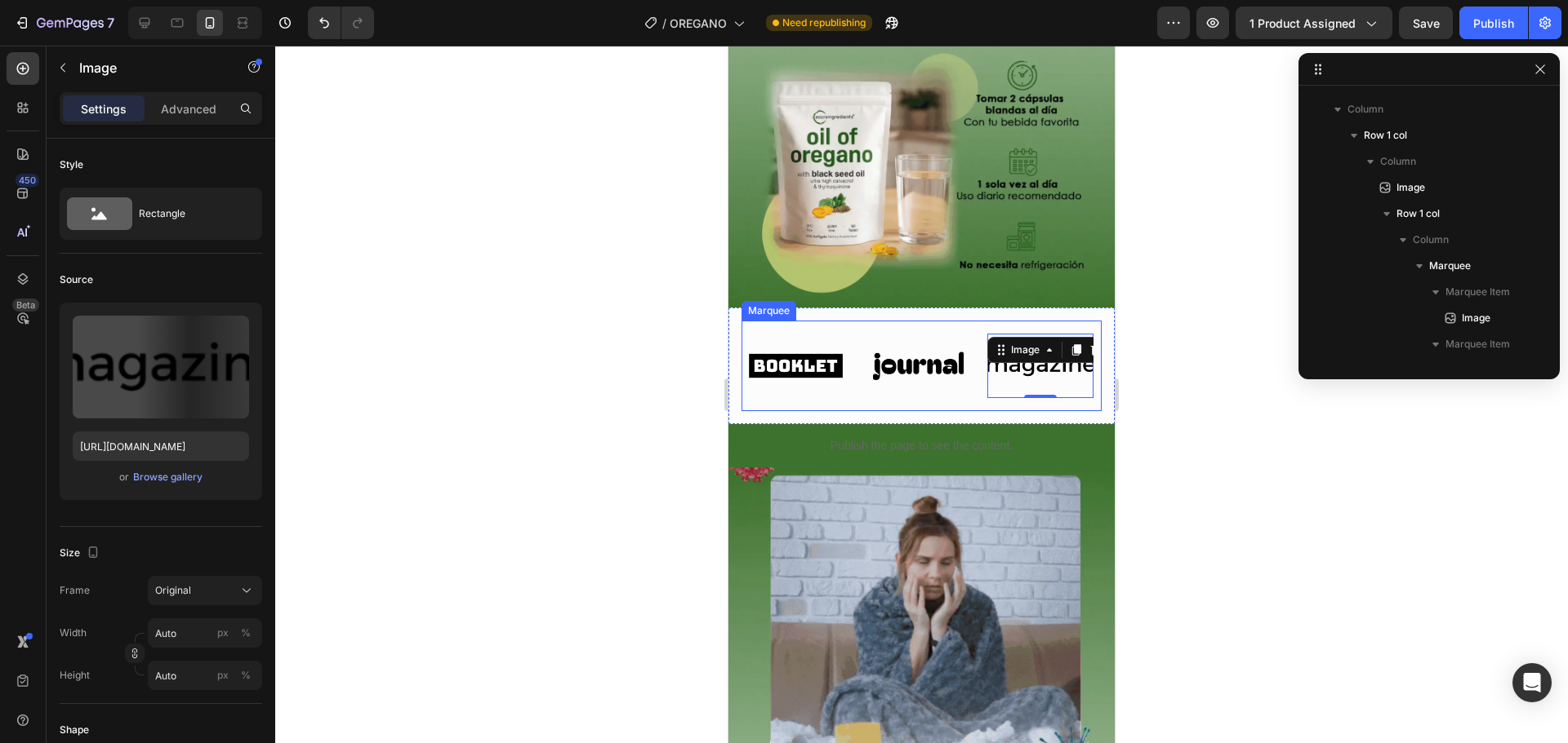
scroll to position [361, 0]
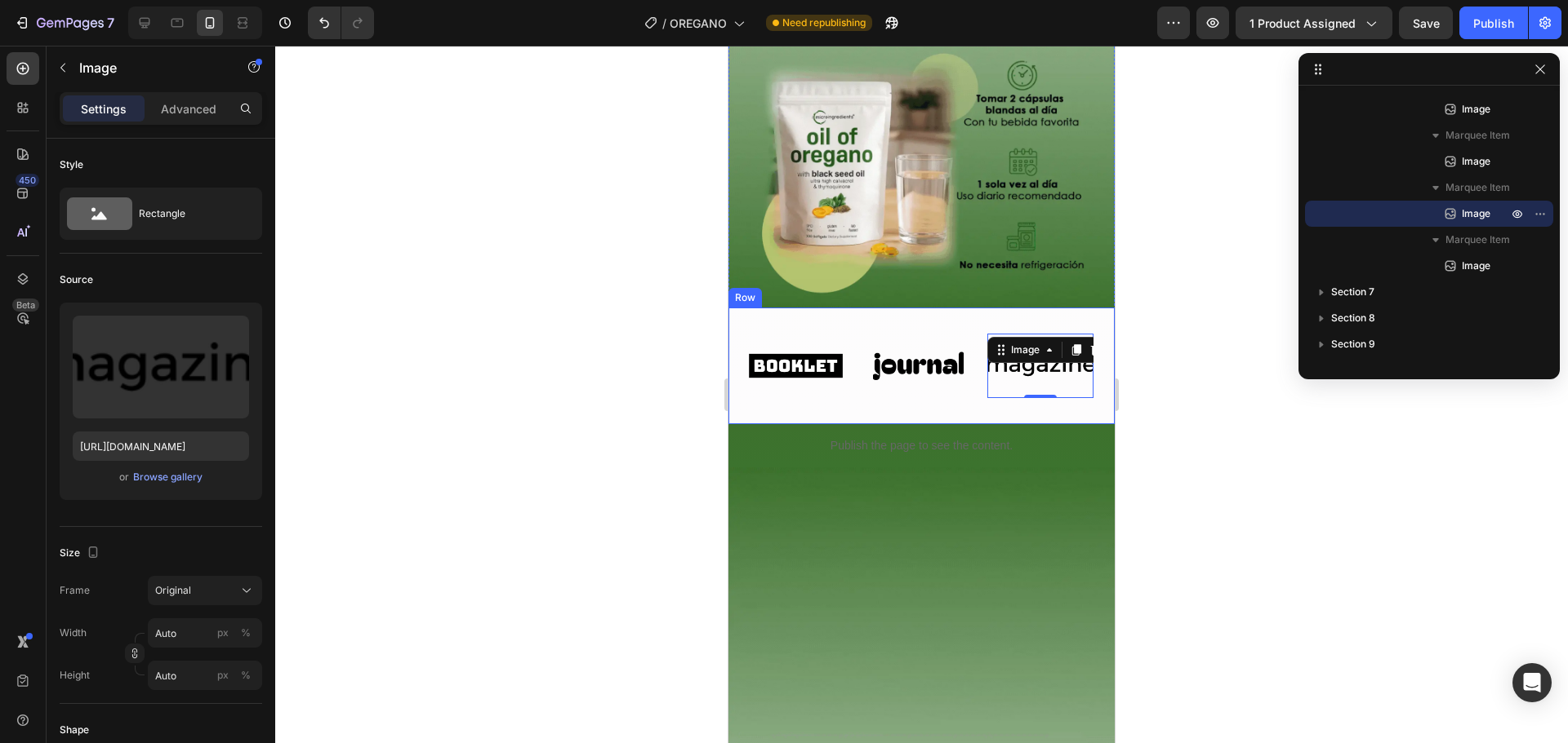
click at [849, 307] on div "Image Image Image 0 Image Image Image Image 0 Image Marquee Row" at bounding box center [921, 366] width 386 height 117
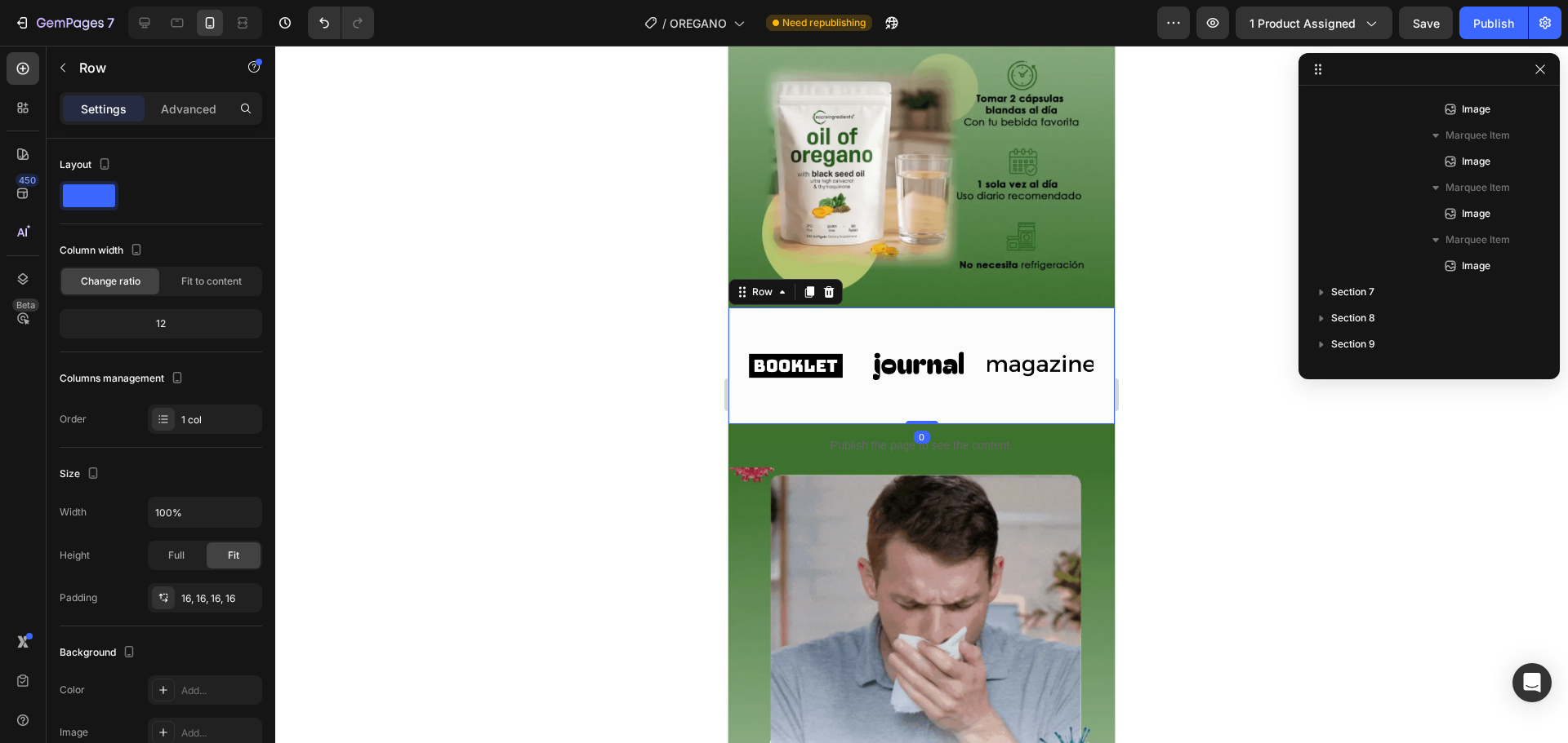
scroll to position [0, 0]
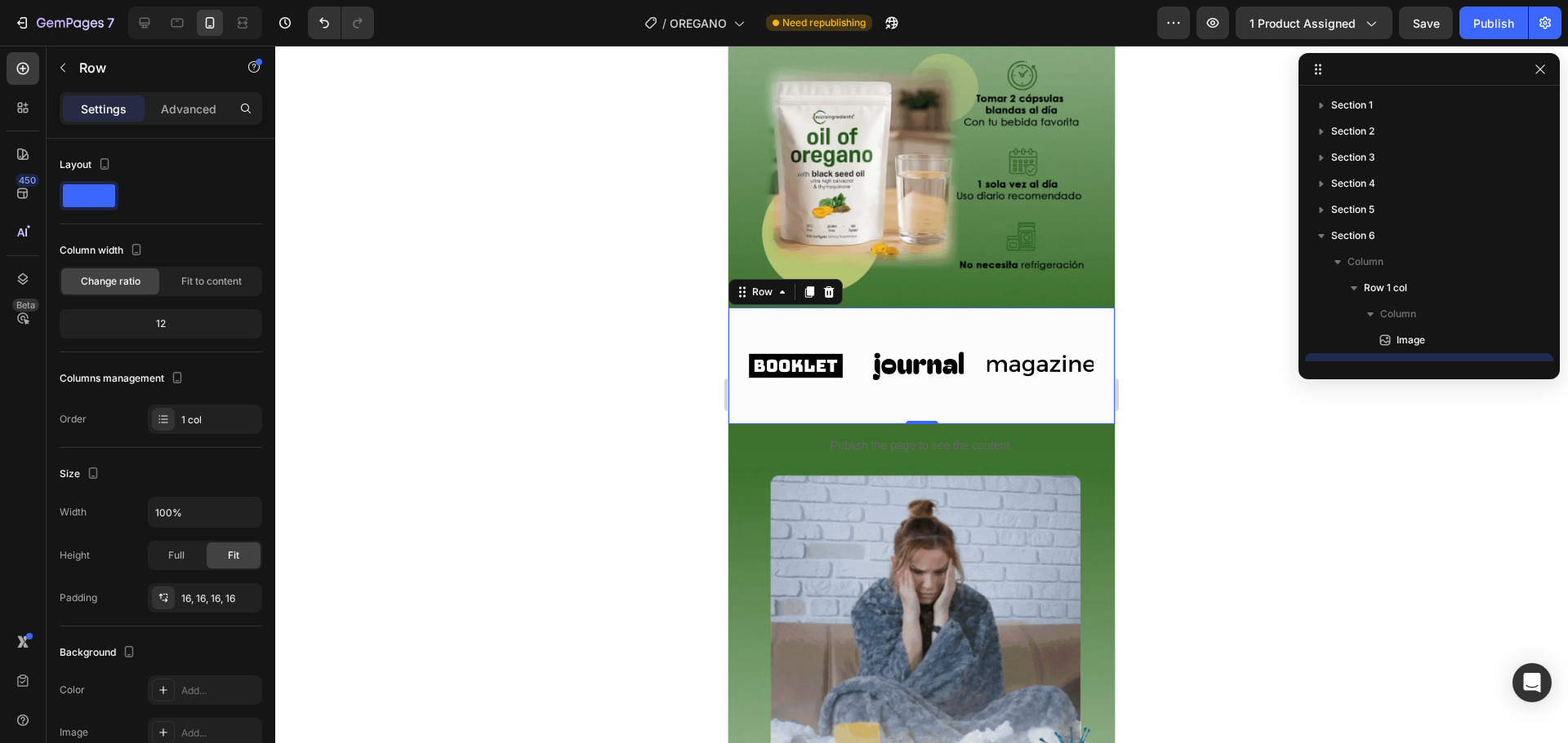
click at [1018, 307] on div "Image Image Image Image Image Image Image Image Marquee Row 0" at bounding box center [921, 366] width 386 height 117
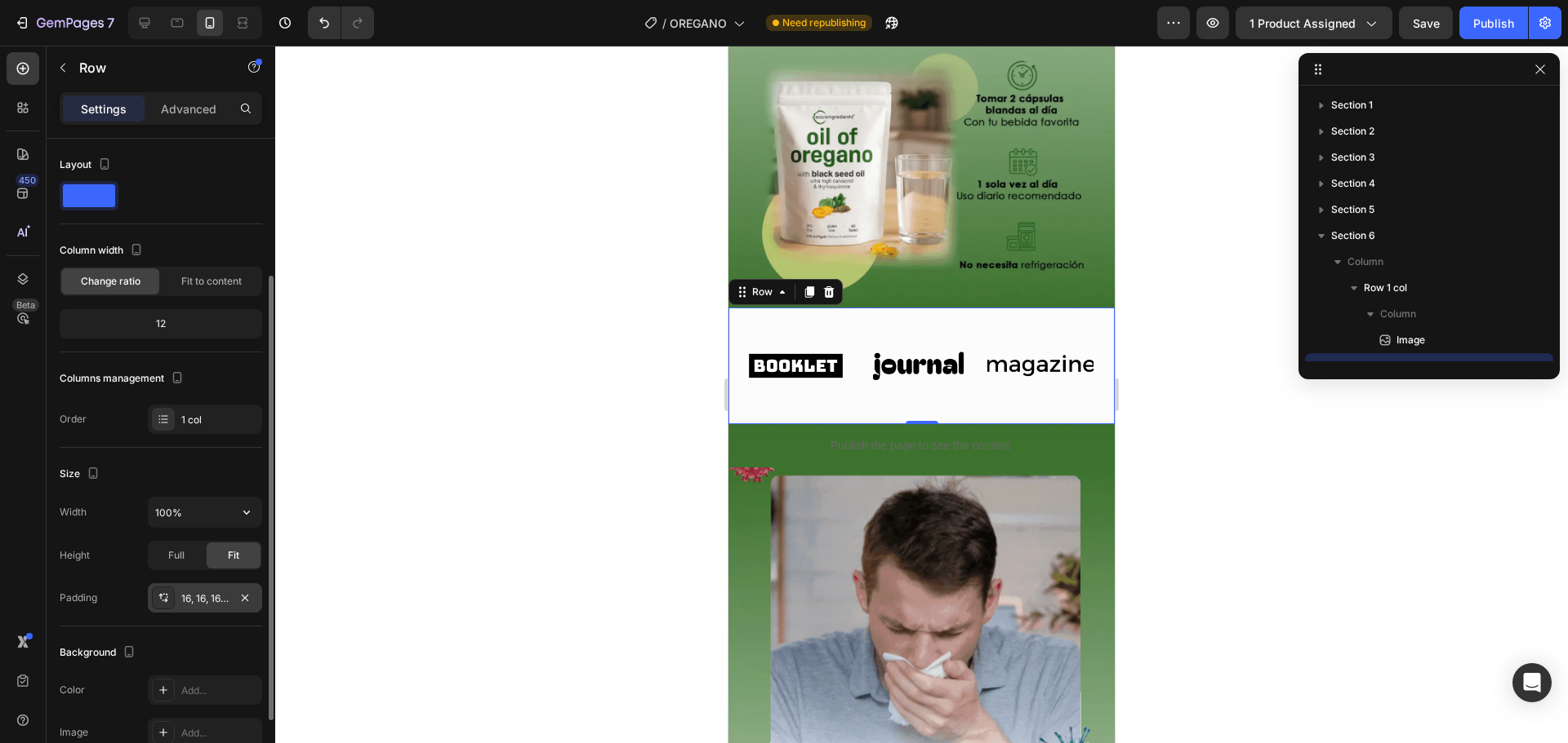
scroll to position [302, 0]
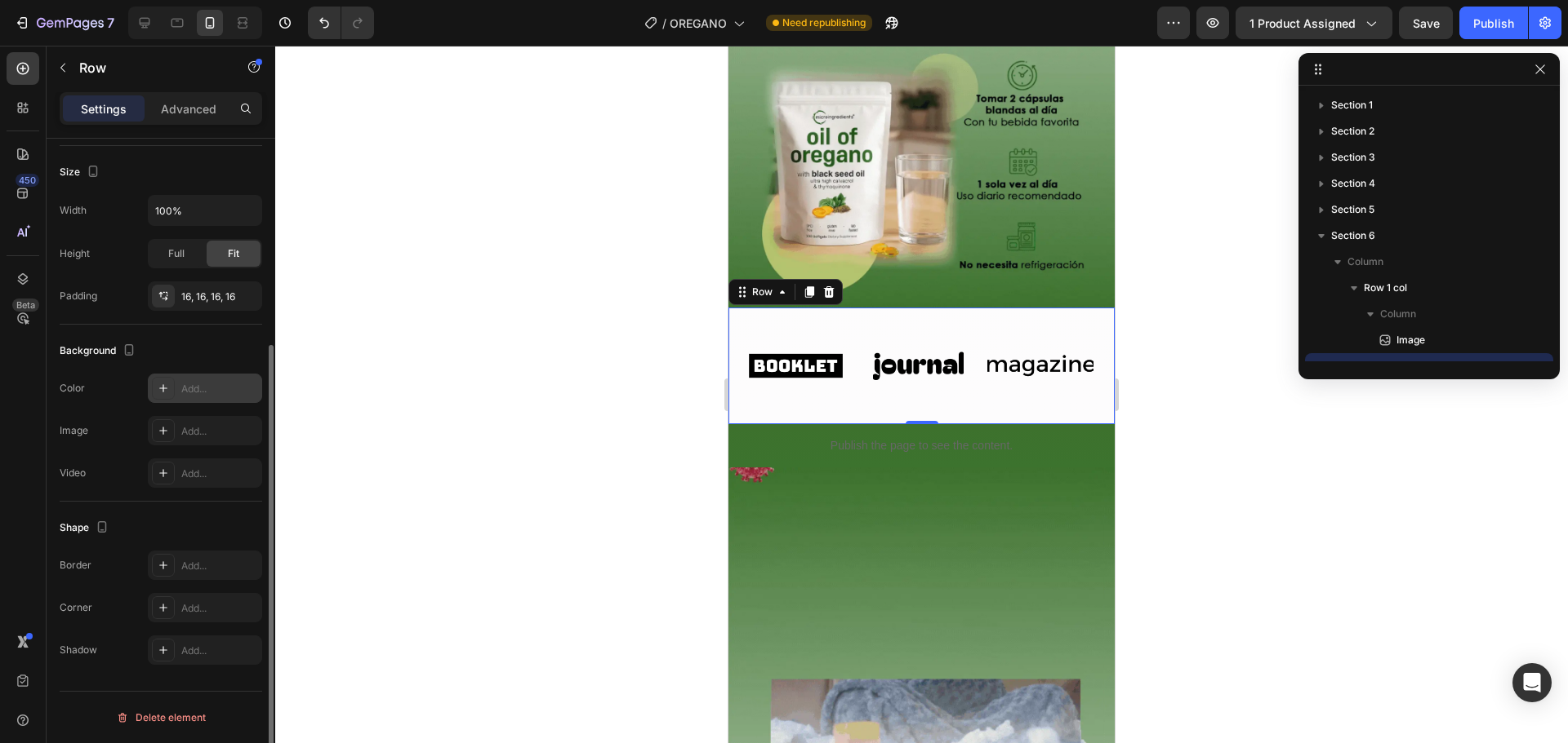
click at [200, 397] on div "Add..." at bounding box center [205, 388] width 114 height 30
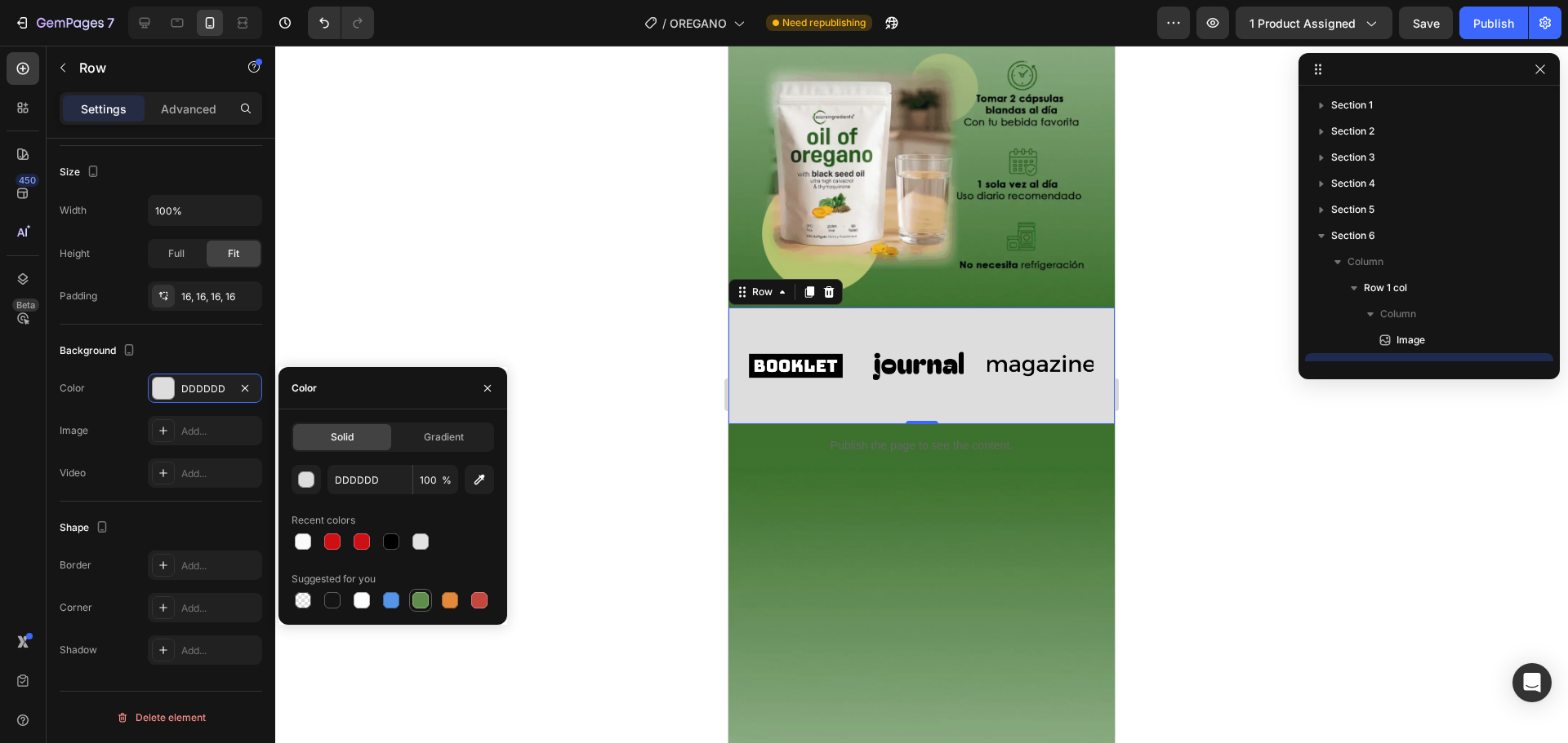
click at [420, 595] on div at bounding box center [420, 600] width 17 height 17
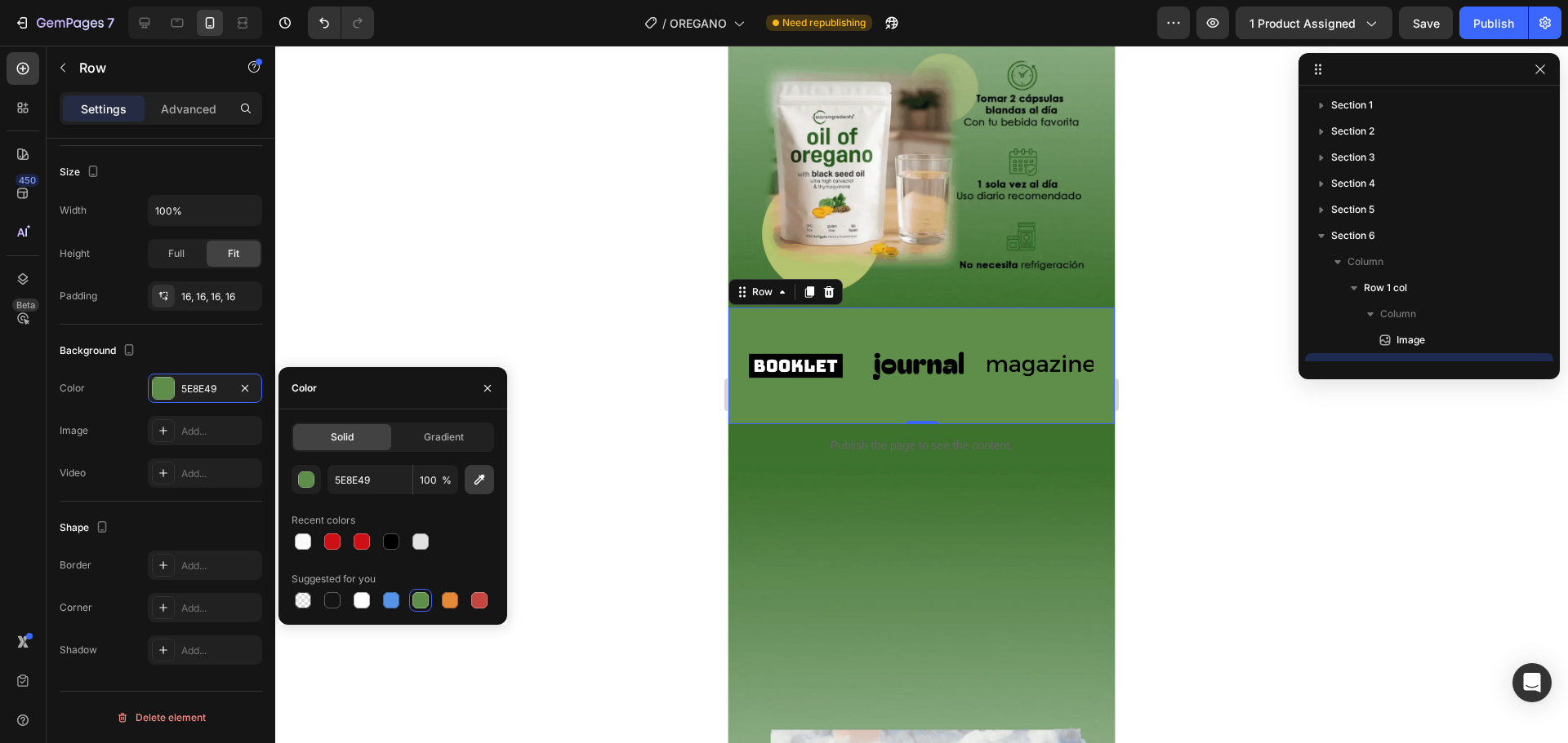
click at [489, 488] on button "button" at bounding box center [479, 480] width 30 height 30
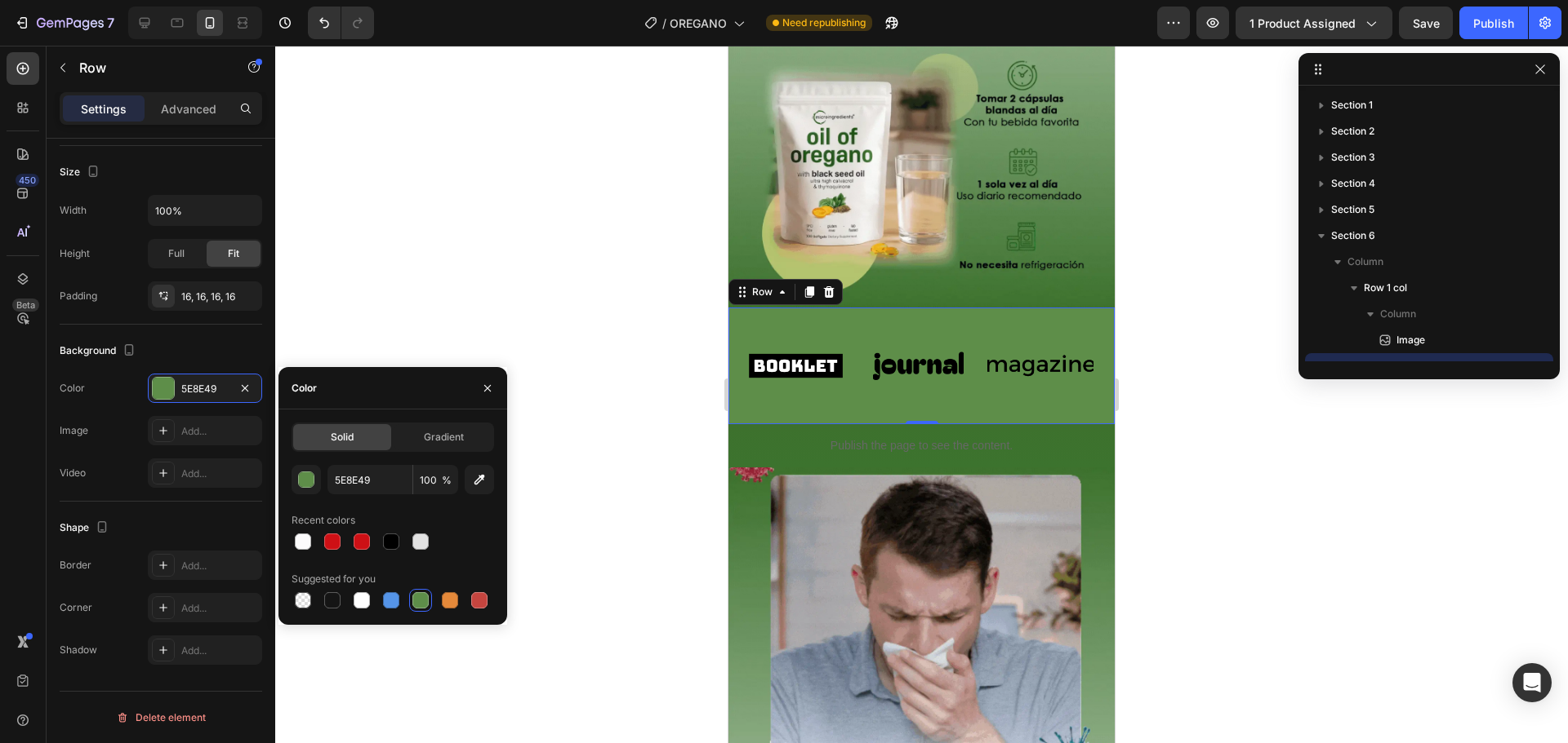
type input "3E722E"
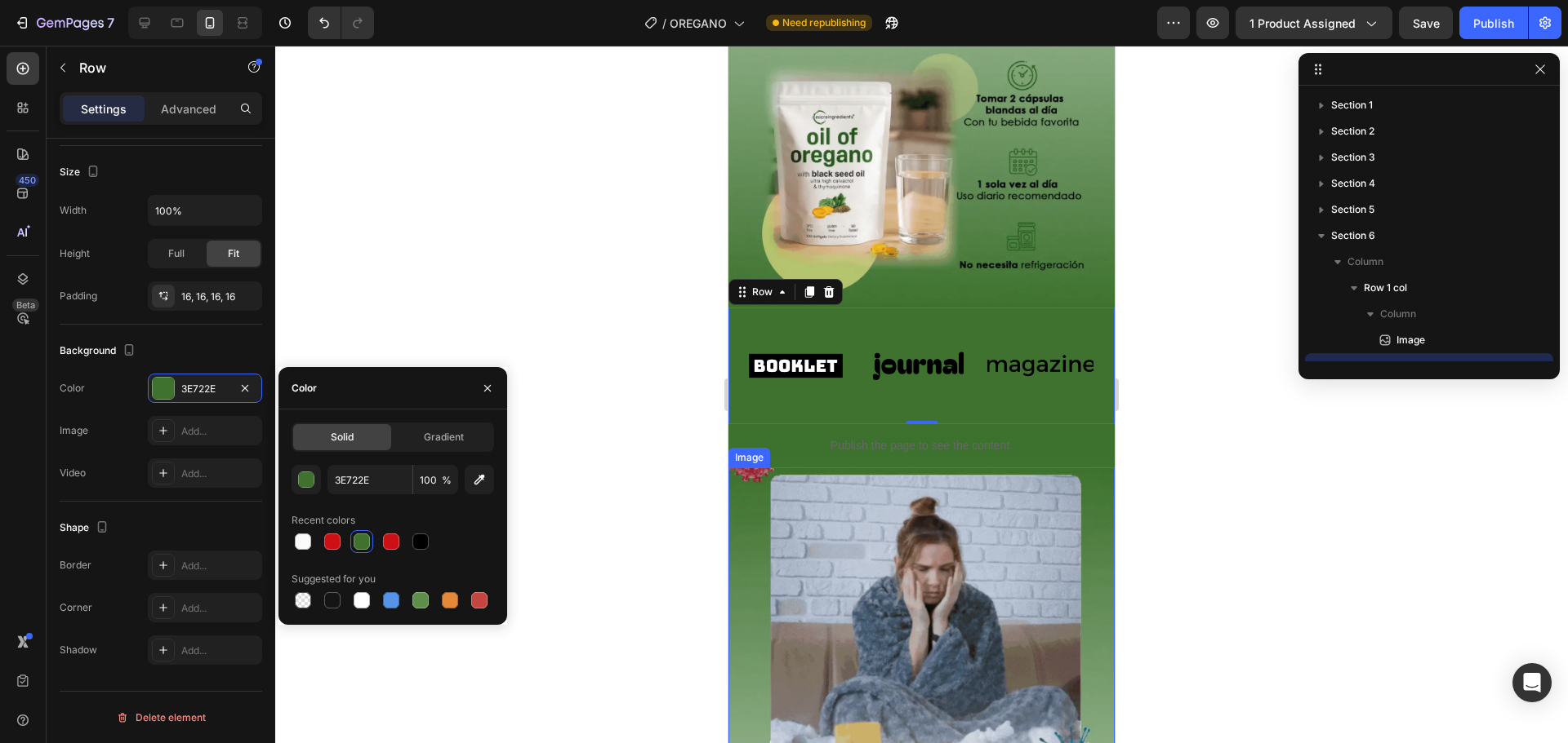
click at [1012, 438] on div "Publish the page to see the content." at bounding box center [921, 446] width 386 height 44
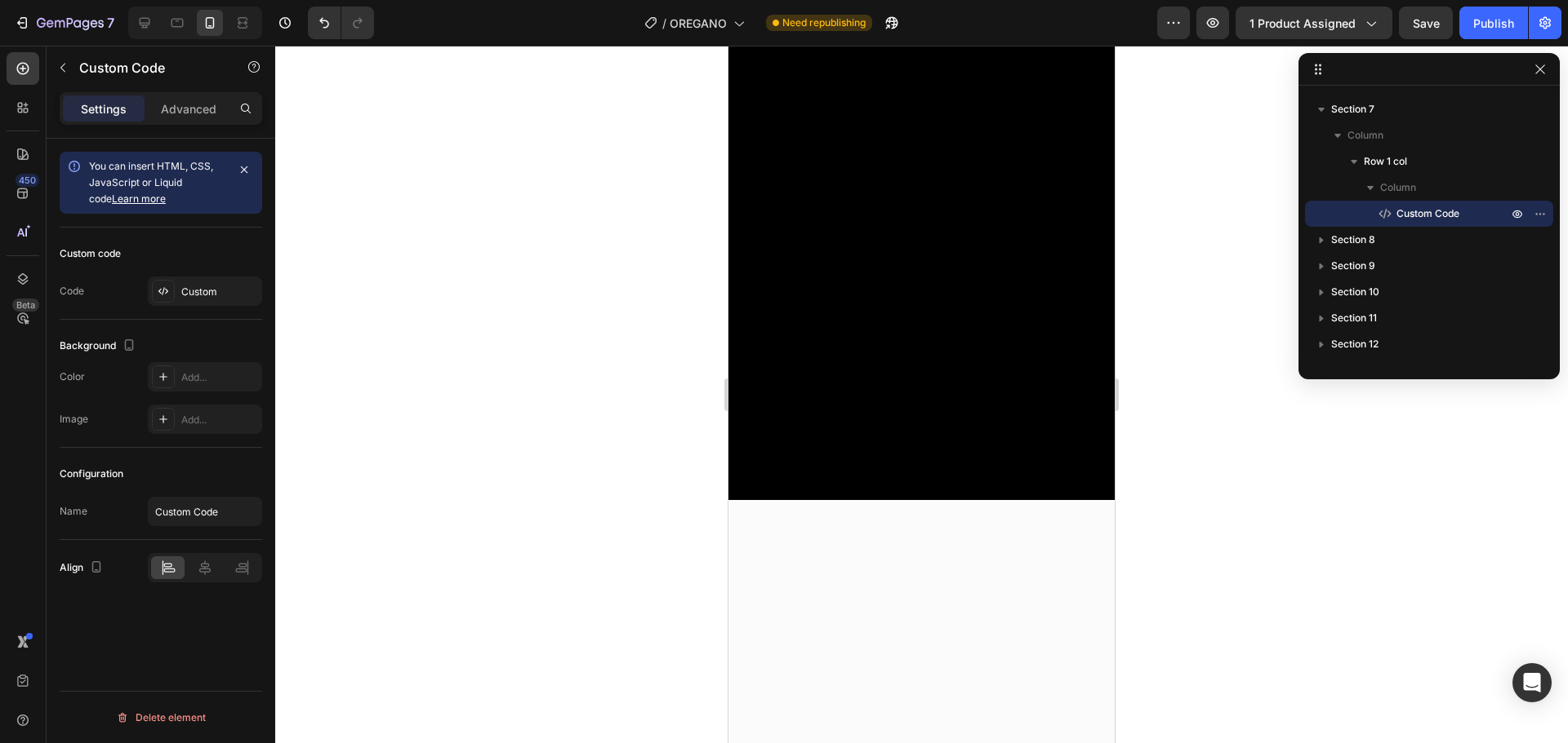
scroll to position [3480, 0]
